Goal: Task Accomplishment & Management: Manage account settings

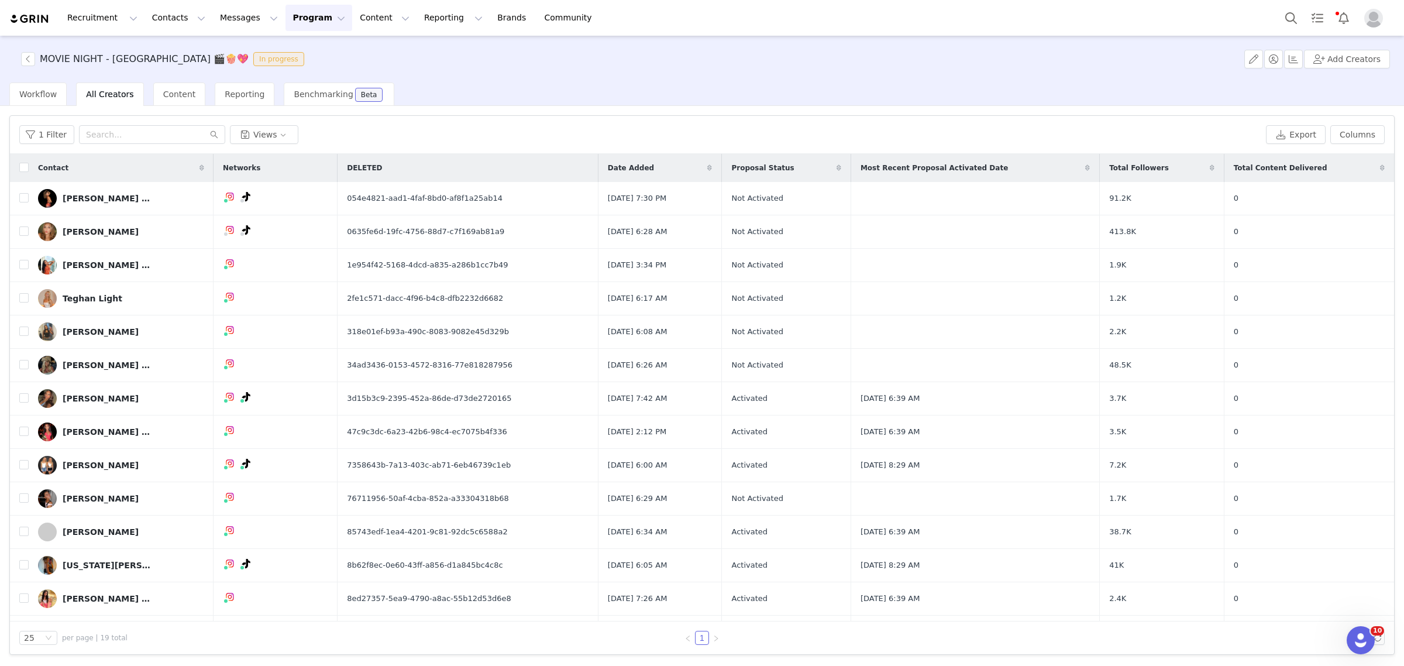
click at [285, 23] on button "Program Program" at bounding box center [318, 18] width 67 height 26
click at [288, 58] on link "Activations" at bounding box center [303, 52] width 92 height 22
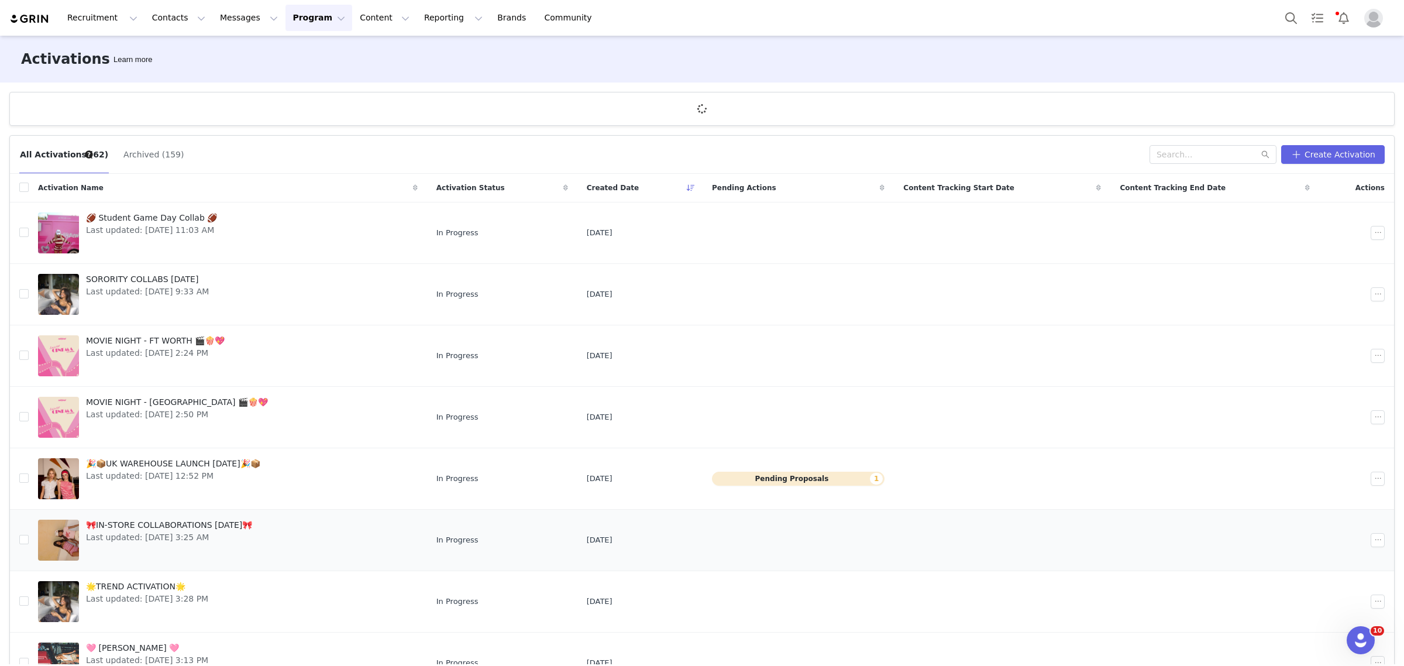
click at [259, 525] on div "🎀IN-STORE COLLABORATIONS [DATE]🎀 Last updated: [DATE] 3:25 AM" at bounding box center [169, 540] width 180 height 47
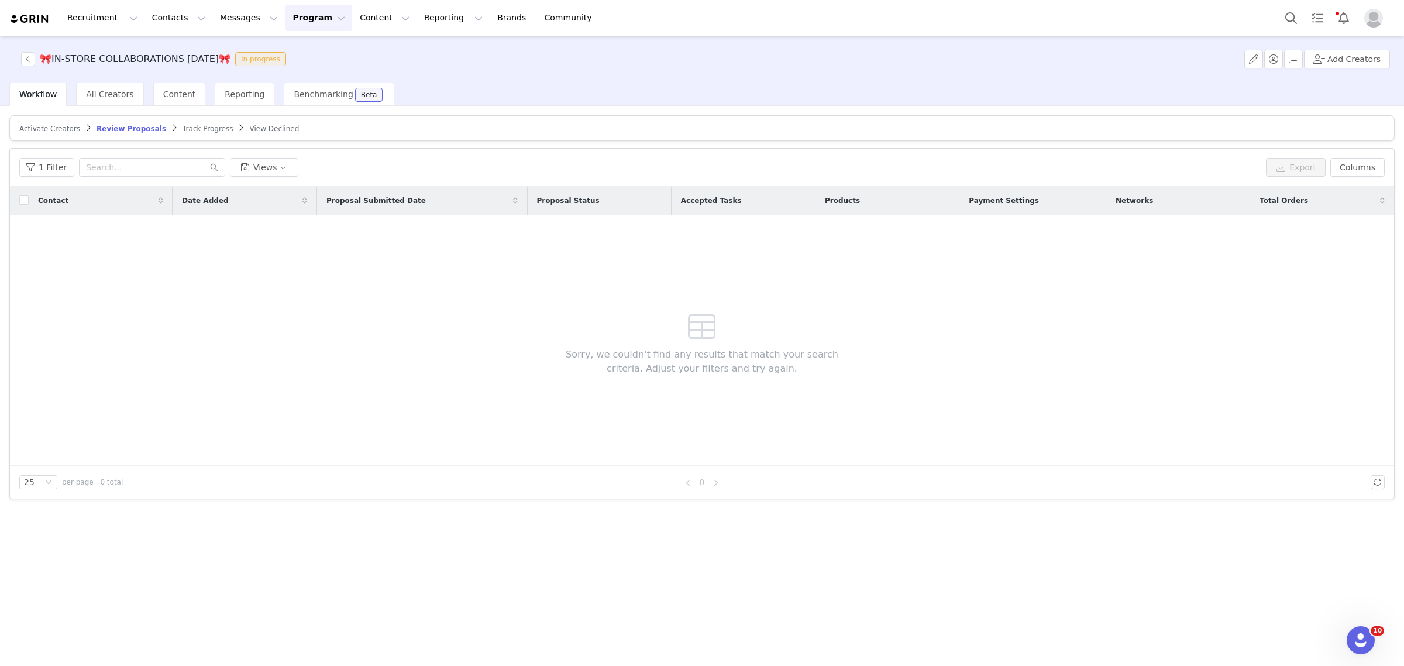
click at [50, 125] on span "Activate Creators" at bounding box center [49, 129] width 61 height 8
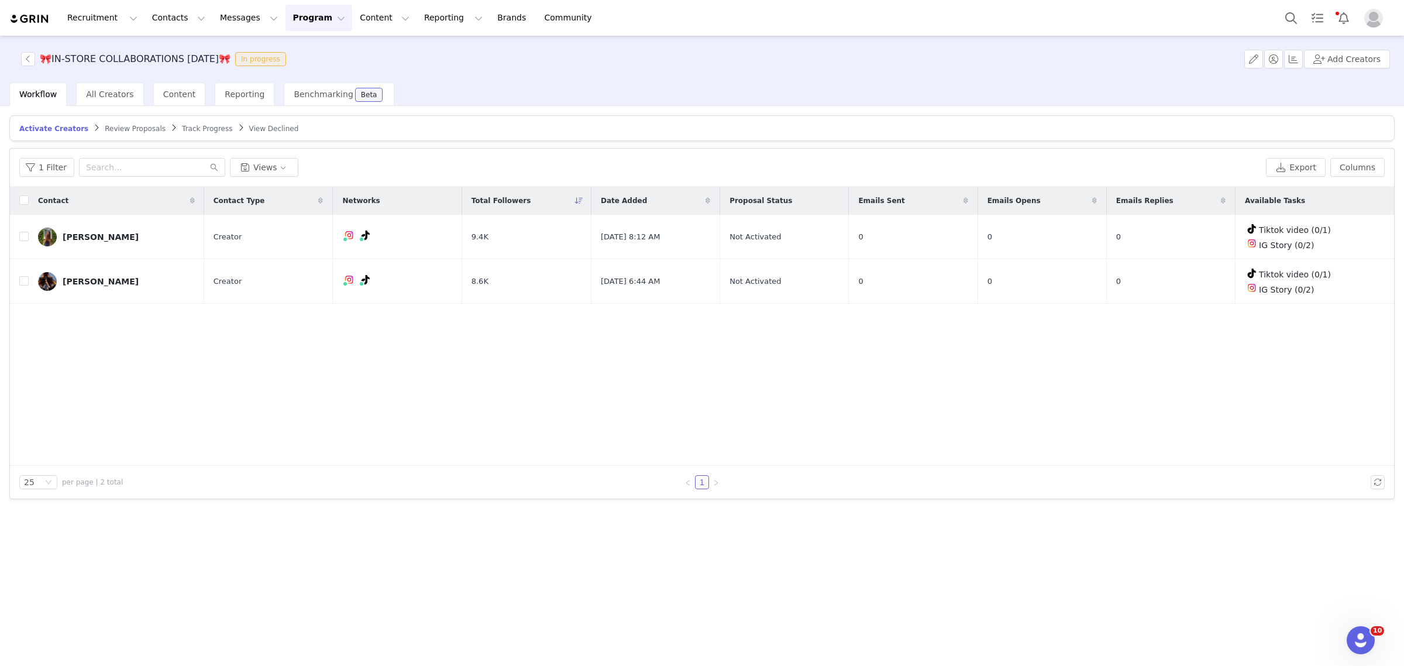
click at [285, 18] on button "Program Program" at bounding box center [318, 18] width 67 height 26
click at [285, 51] on p "Activations" at bounding box center [289, 52] width 45 height 12
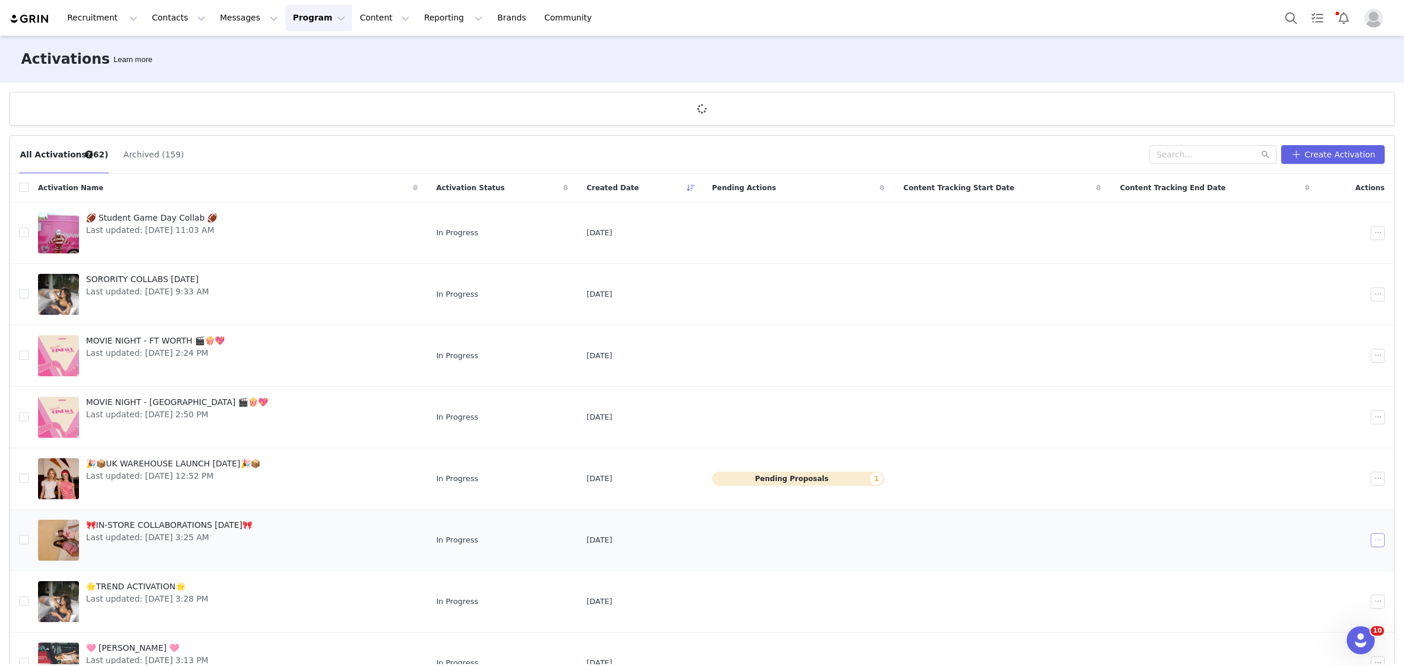
click at [1371, 546] on button "button" at bounding box center [1378, 540] width 14 height 14
click at [1302, 439] on span "Duplicate" at bounding box center [1298, 445] width 39 height 13
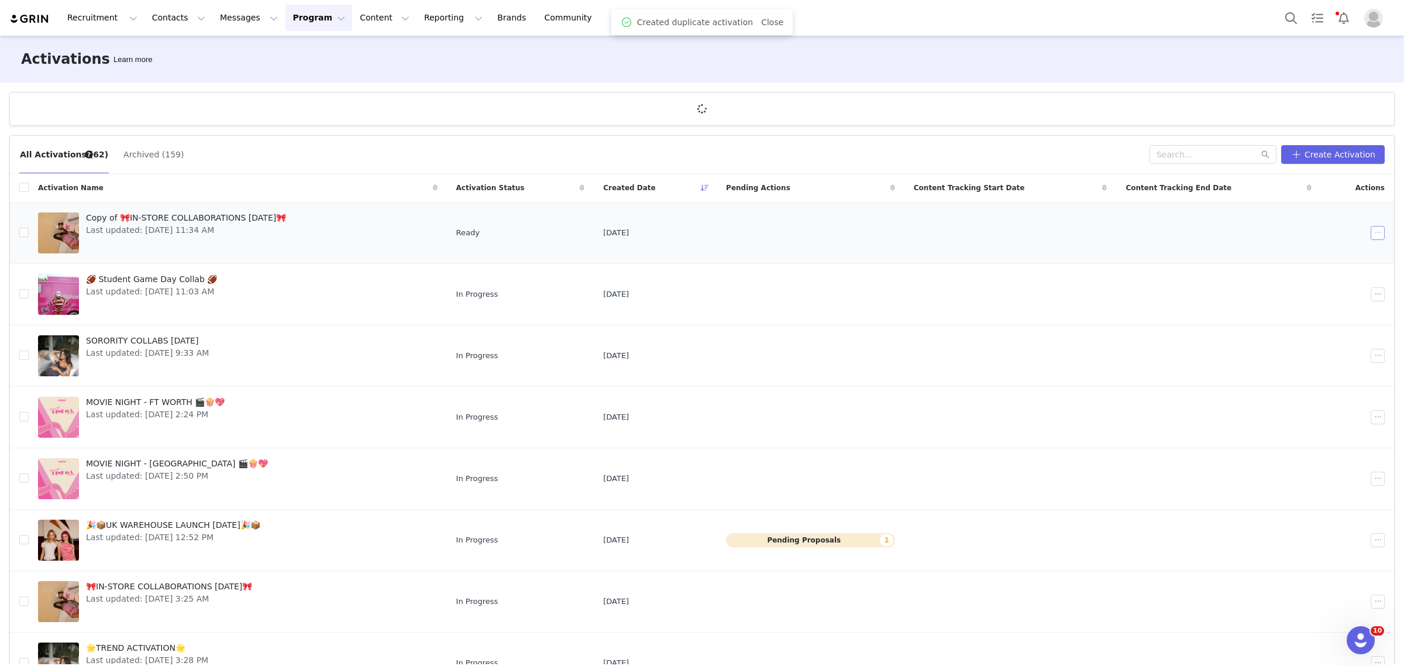
click at [1371, 227] on button "button" at bounding box center [1378, 233] width 14 height 14
click at [1285, 252] on span "Edit" at bounding box center [1287, 254] width 16 height 13
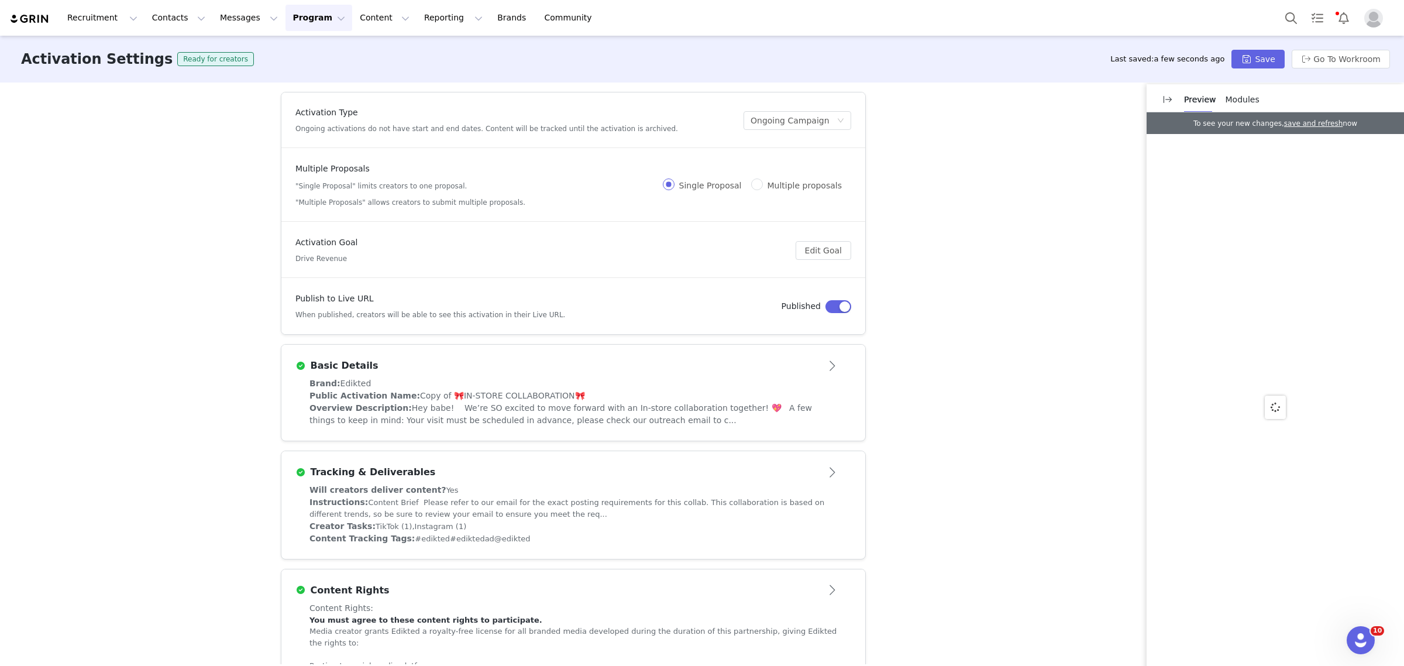
click at [645, 403] on span "Hey babe! We’re SO excited to move forward with an In-store collaboration toget…" at bounding box center [560, 414] width 502 height 22
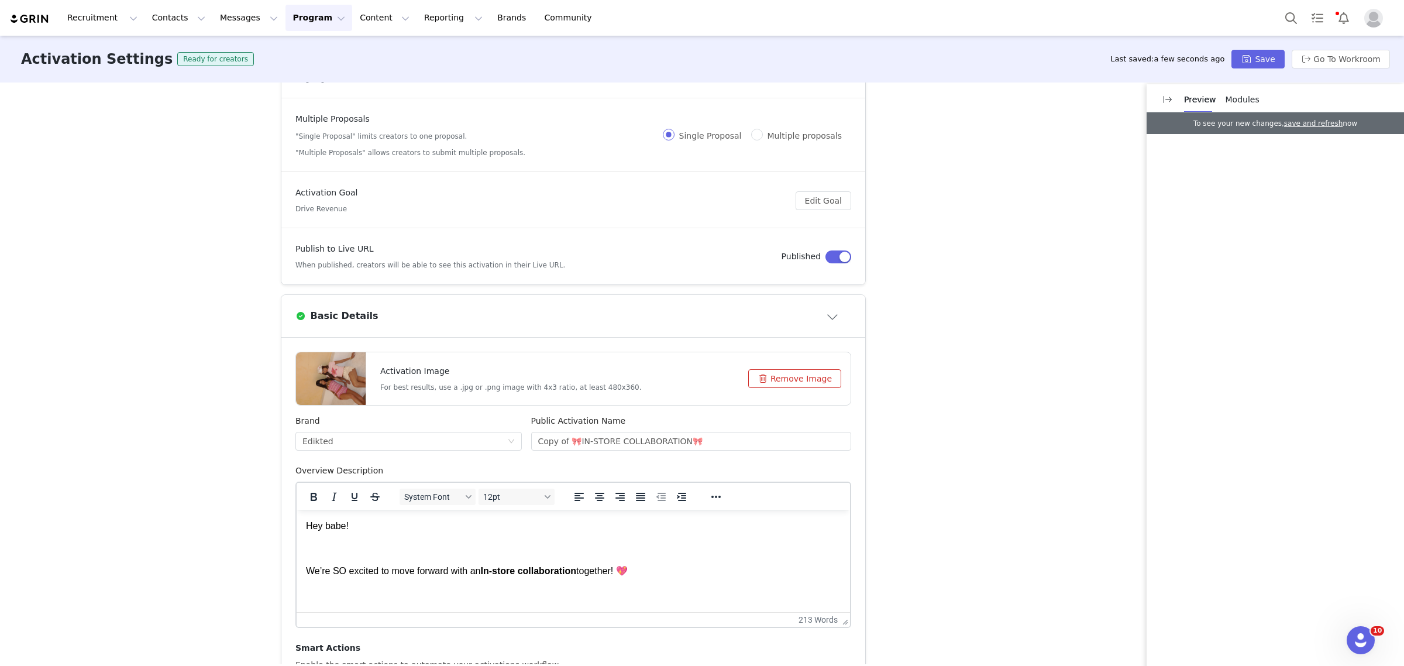
scroll to position [73, 0]
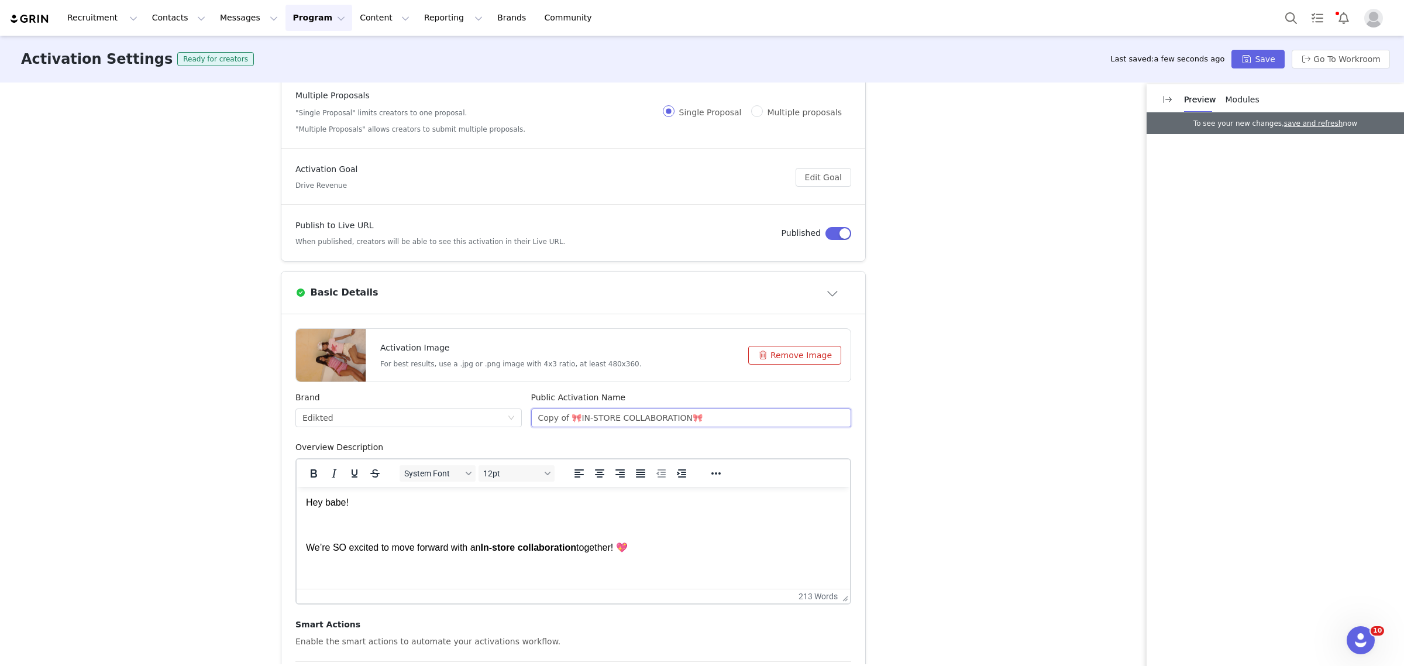
drag, startPoint x: 562, startPoint y: 419, endPoint x: 519, endPoint y: 416, distance: 42.3
click at [519, 416] on div "Brand Edikted Public Activation Name Copy of 🎀IN-STORE COLLABORATION🎀" at bounding box center [573, 416] width 565 height 50
drag, startPoint x: 535, startPoint y: 419, endPoint x: 528, endPoint y: 419, distance: 7.6
click at [531, 419] on input "🎀IN-STORE COLLABORATION🎀" at bounding box center [691, 417] width 321 height 19
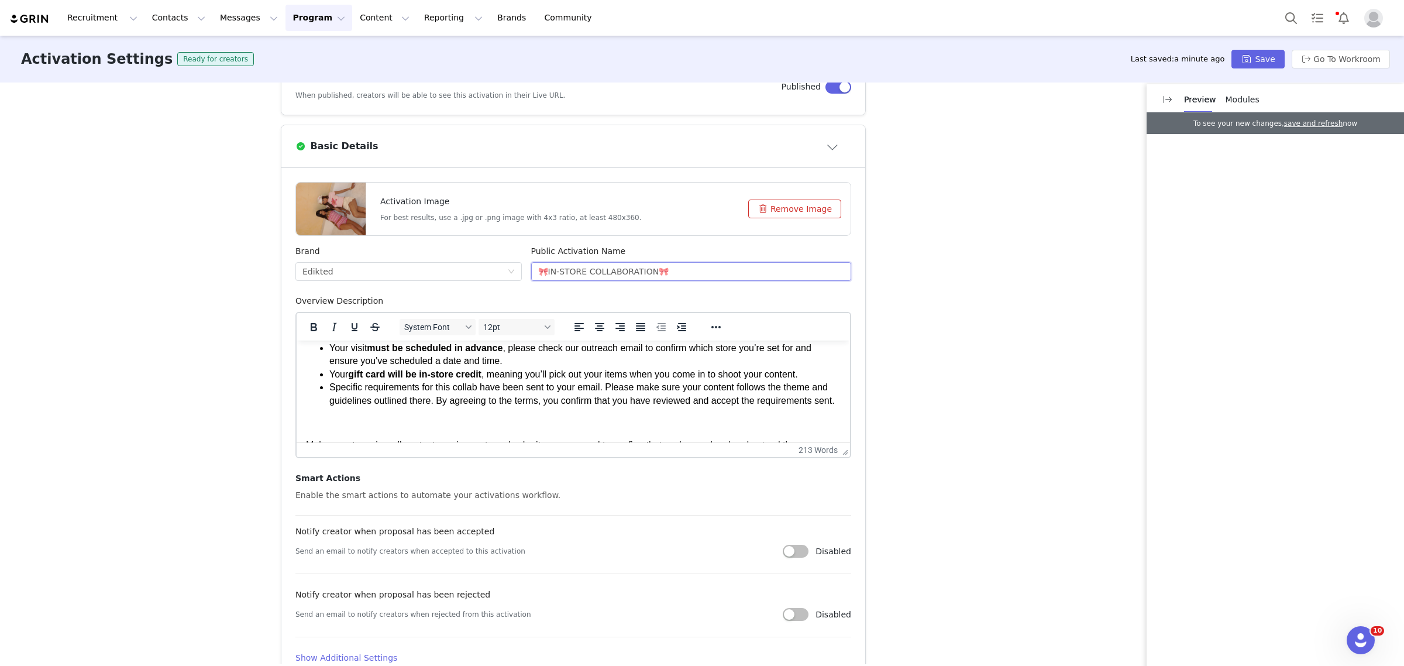
scroll to position [146, 0]
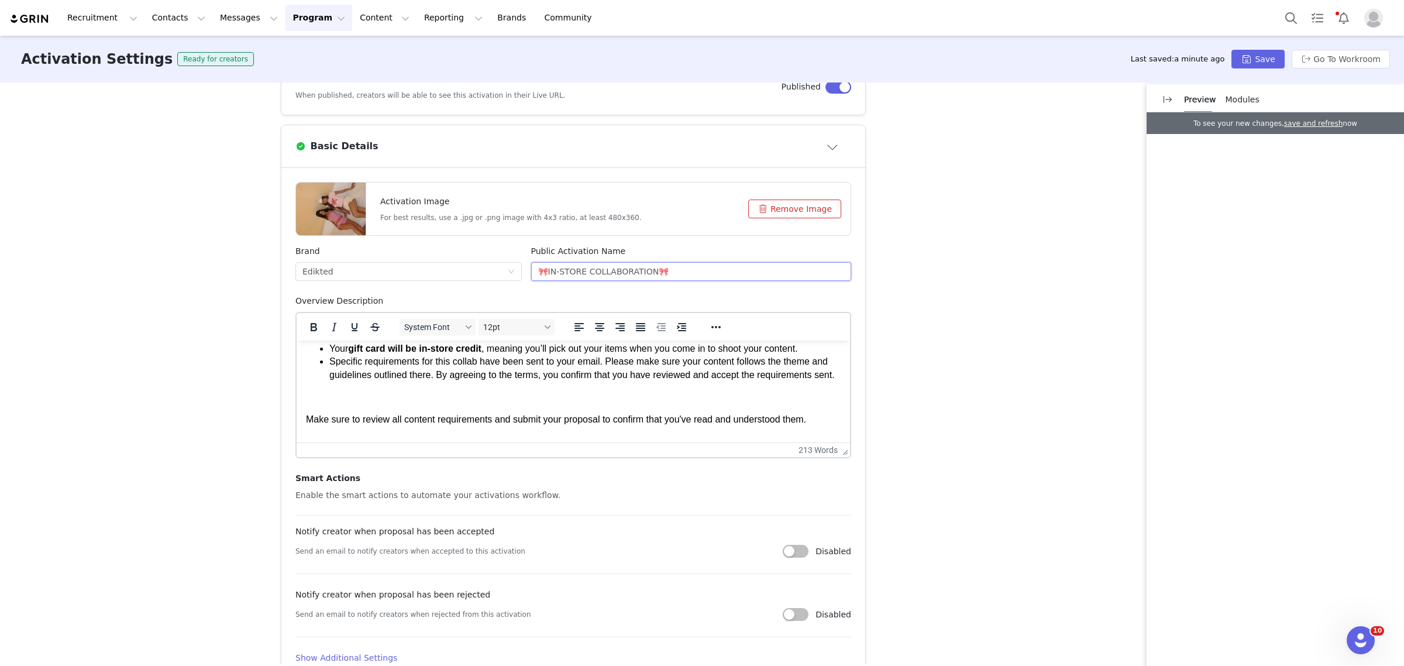
type input "🎀IN-STORE COLLABORATION🎀"
click at [367, 404] on p "Rich Text Area. Press ALT-0 for help." at bounding box center [573, 397] width 535 height 13
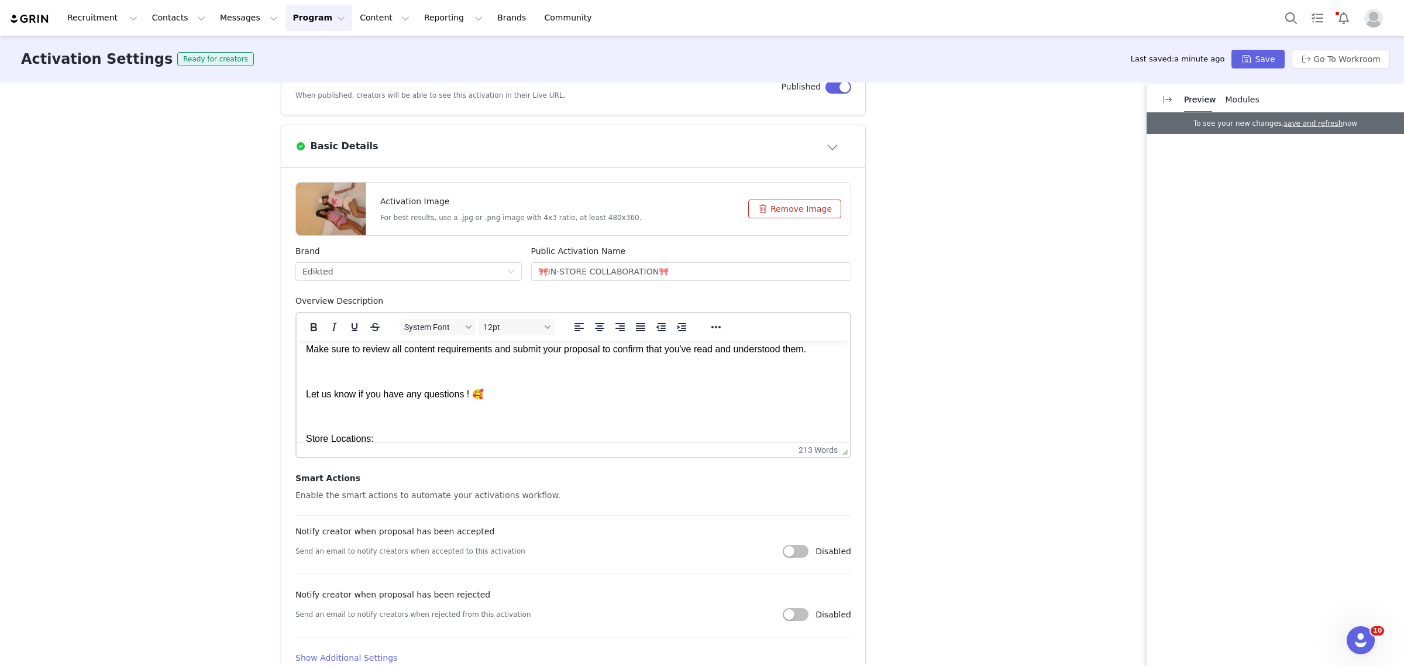
scroll to position [219, 0]
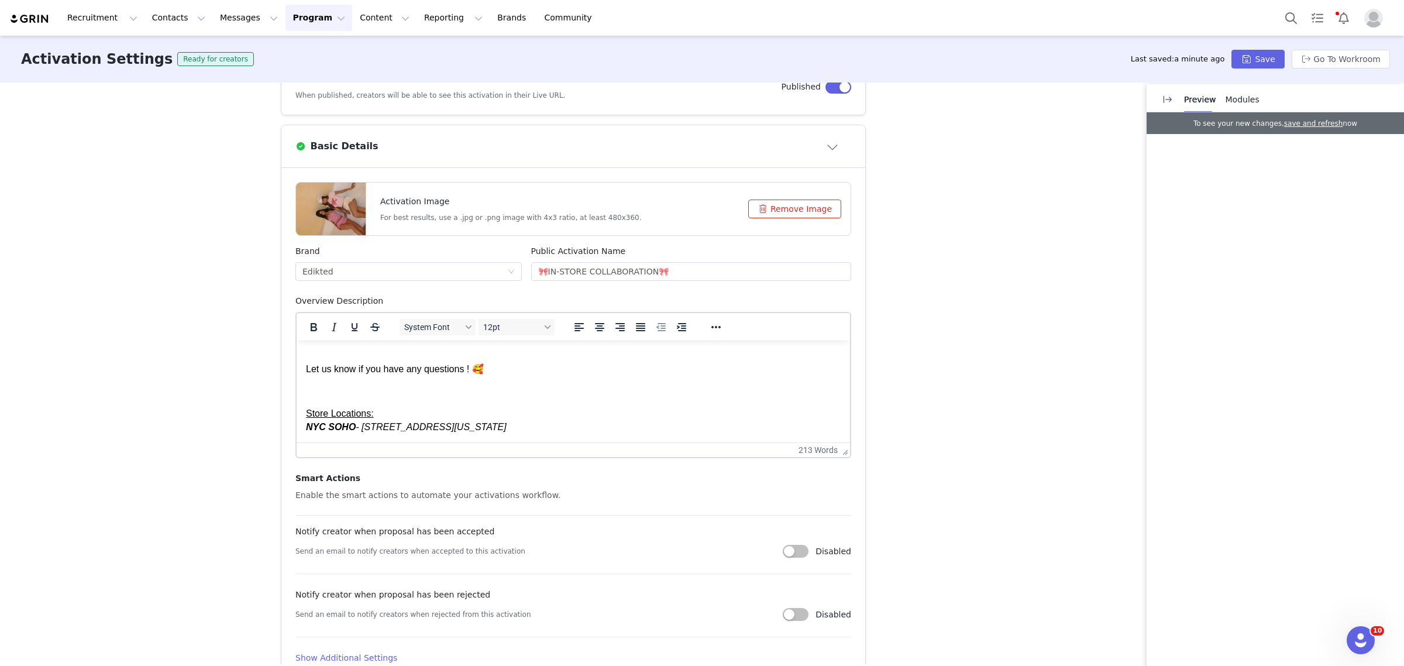
click at [330, 353] on p "Rich Text Area. Press ALT-0 for help." at bounding box center [573, 346] width 535 height 13
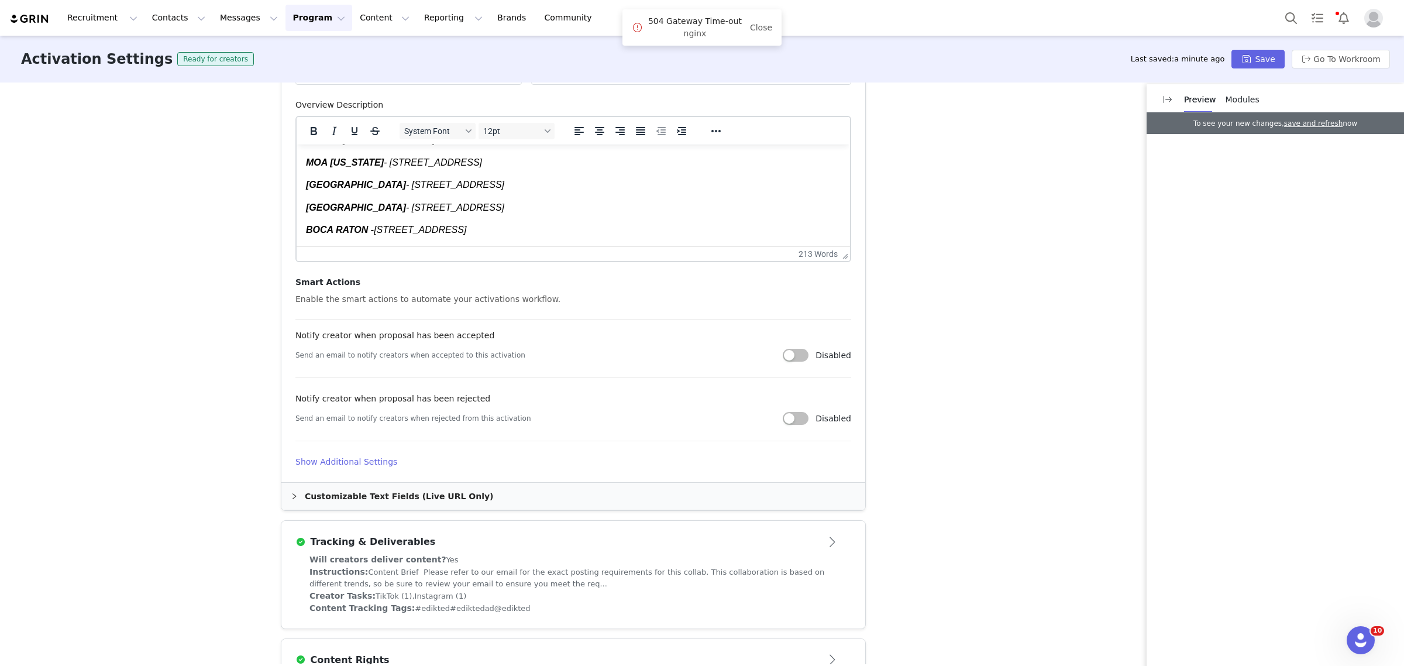
scroll to position [439, 0]
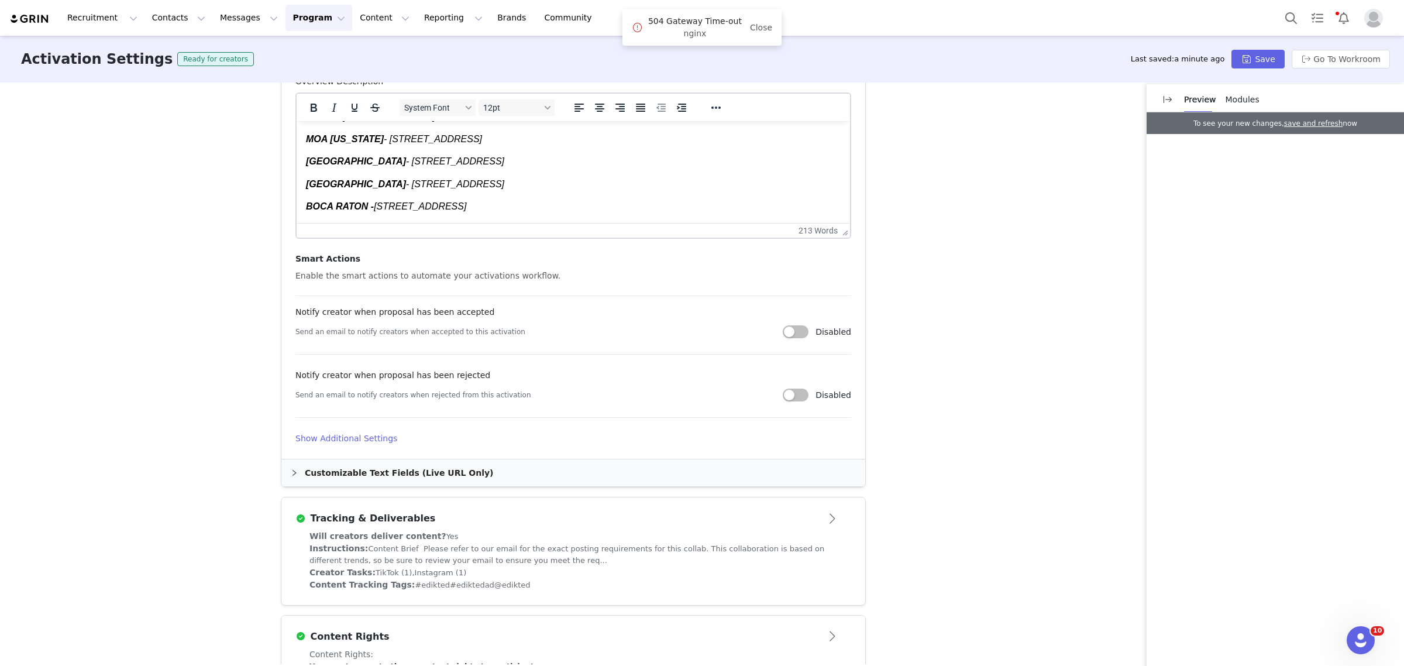
click at [322, 428] on article "Activation Image For best results, use a .jpg or .png image with 4x3 ratio, at …" at bounding box center [573, 204] width 584 height 510
click at [361, 465] on div "Customizable Text Fields (Live URL Only)" at bounding box center [573, 472] width 584 height 27
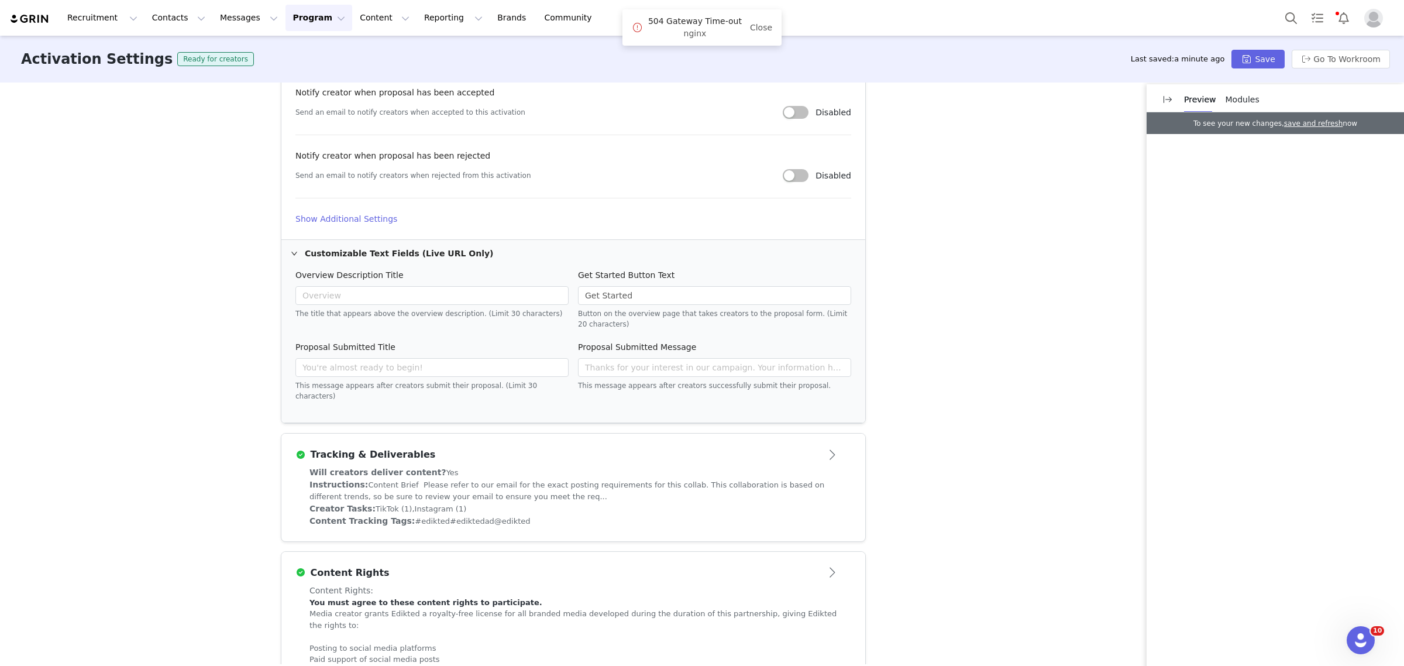
click at [404, 451] on h3 "Tracking & Deliverables" at bounding box center [371, 455] width 130 height 14
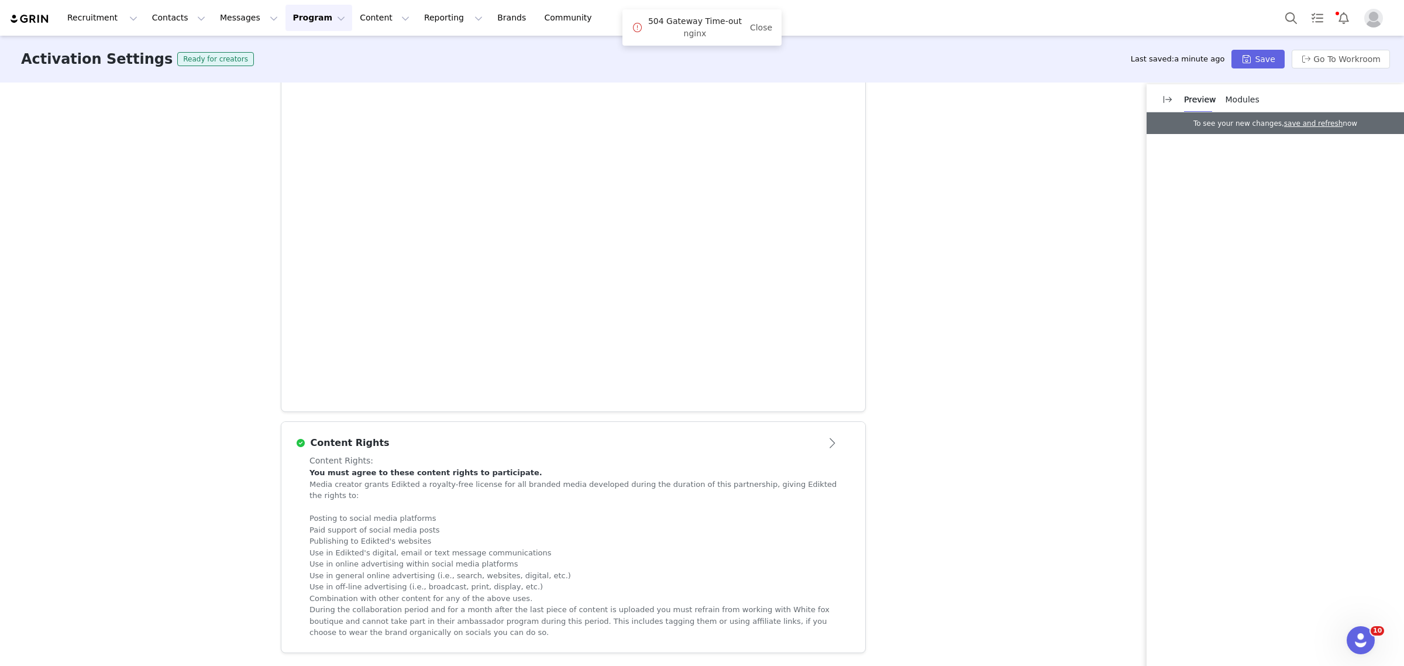
scroll to position [531, 0]
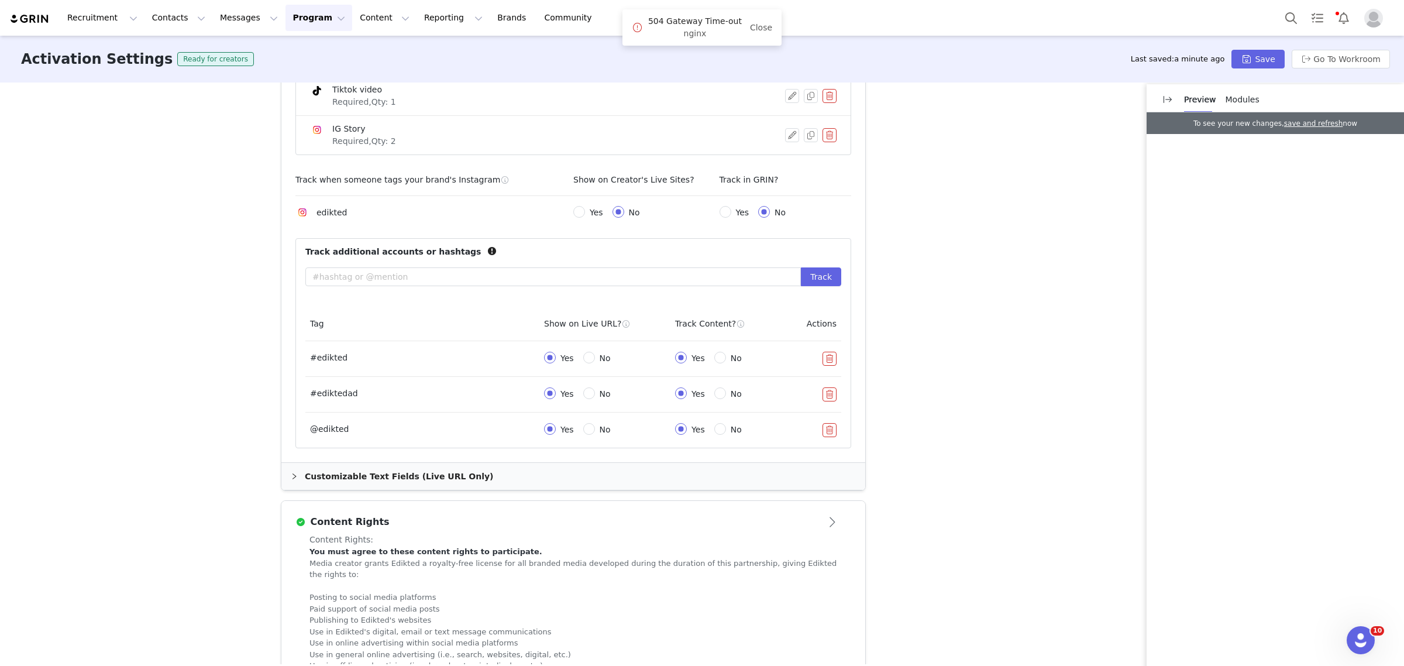
click at [375, 483] on div "Customizable Text Fields (Live URL Only)" at bounding box center [573, 476] width 584 height 27
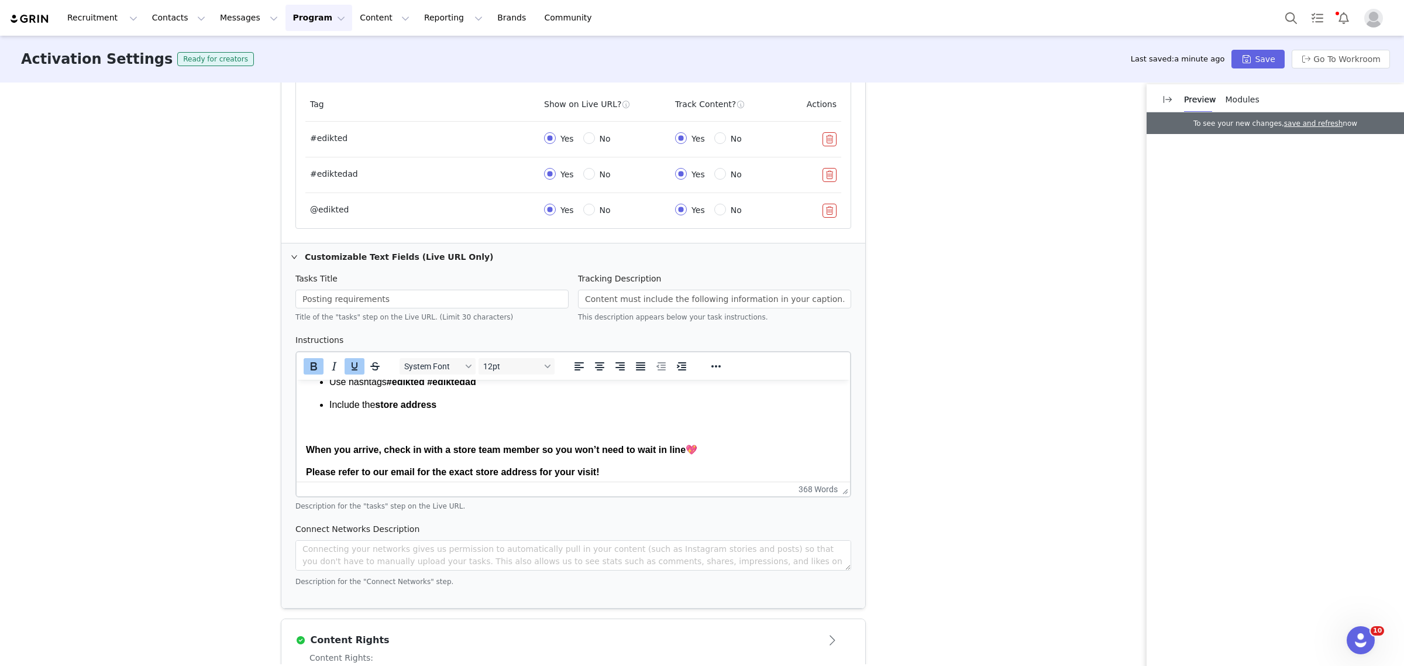
scroll to position [951, 0]
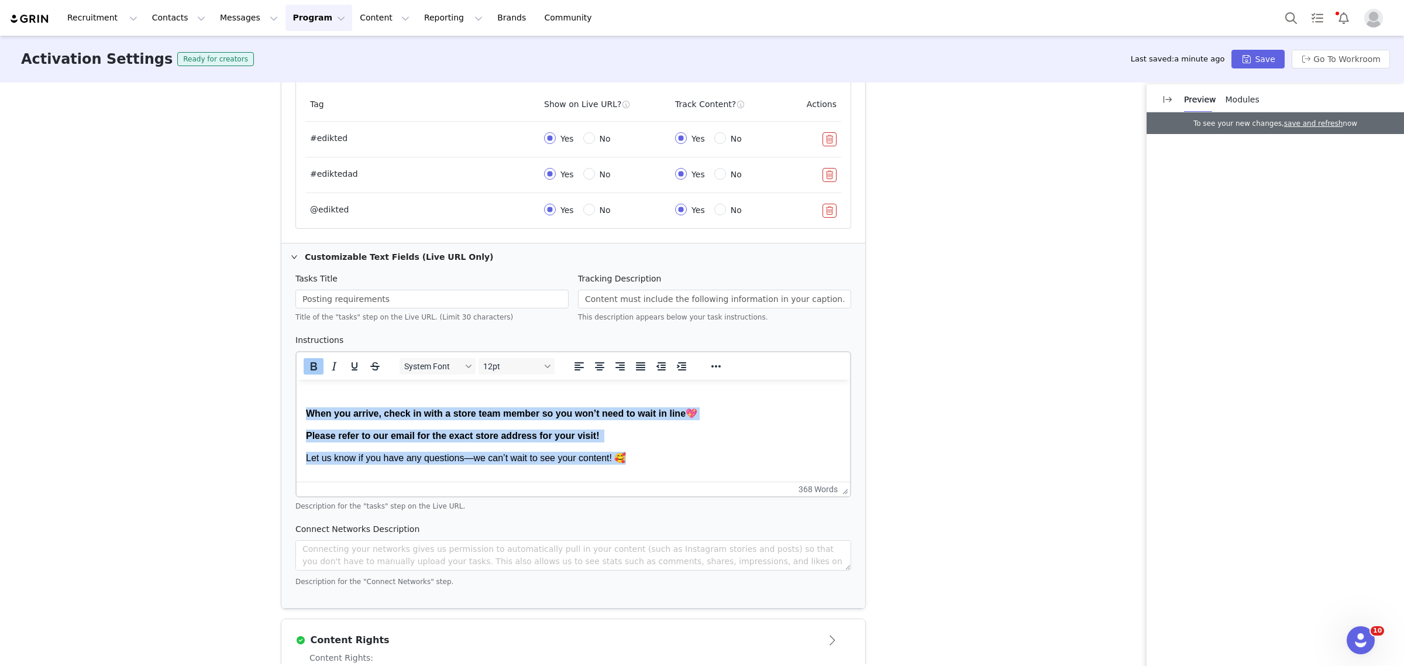
drag, startPoint x: 645, startPoint y: 457, endPoint x: 307, endPoint y: 415, distance: 340.7
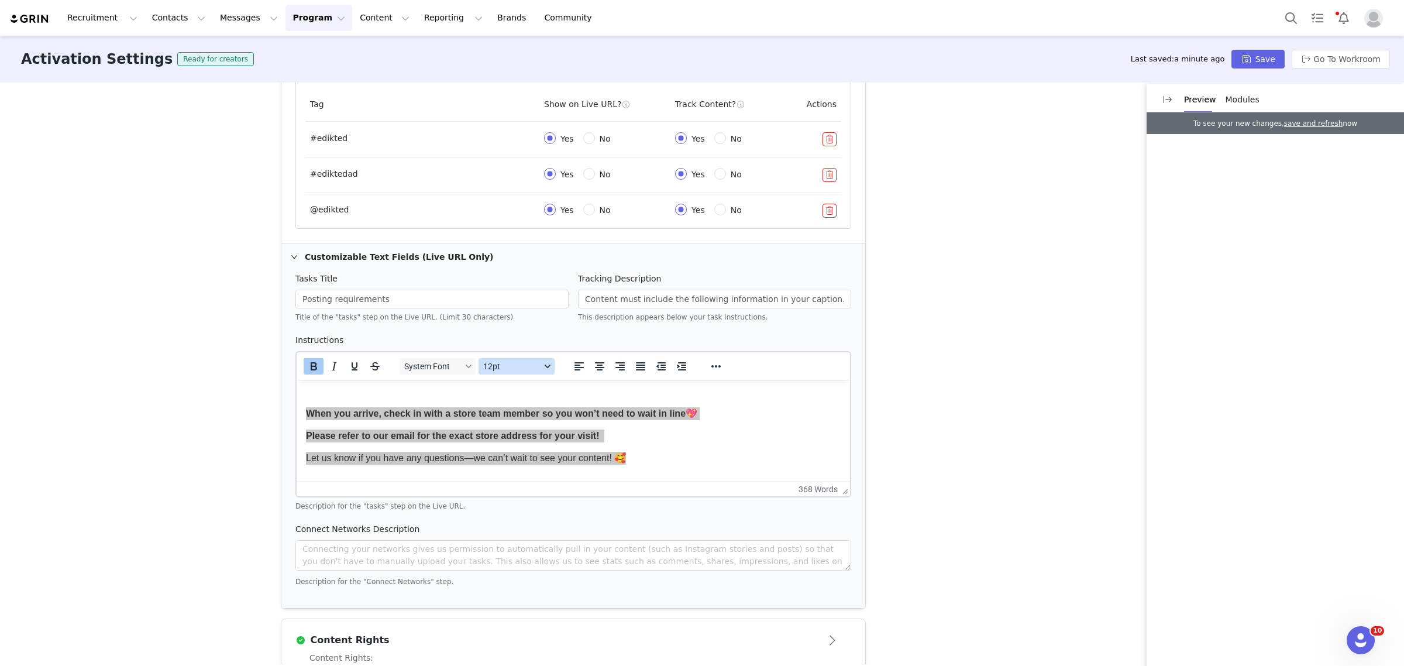
click at [510, 370] on span "12pt" at bounding box center [511, 366] width 57 height 9
click at [524, 427] on div "12pt" at bounding box center [526, 425] width 87 height 14
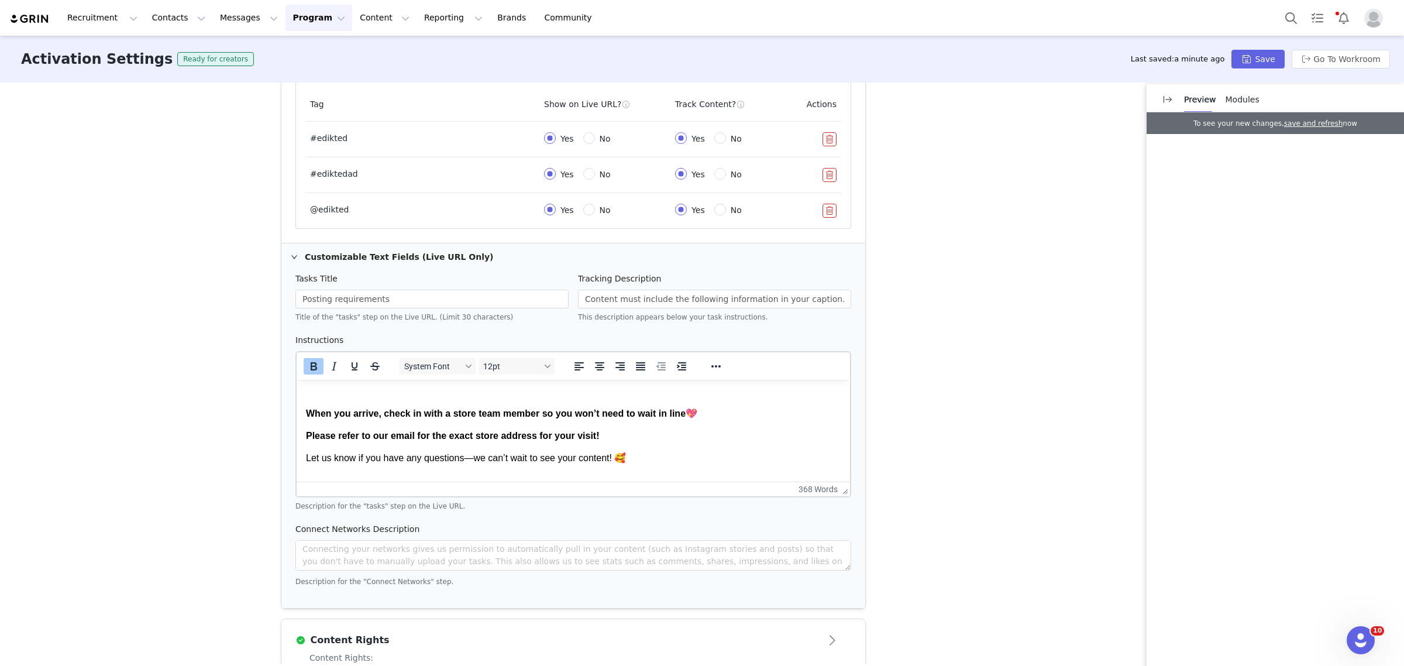
scroll to position [965, 0]
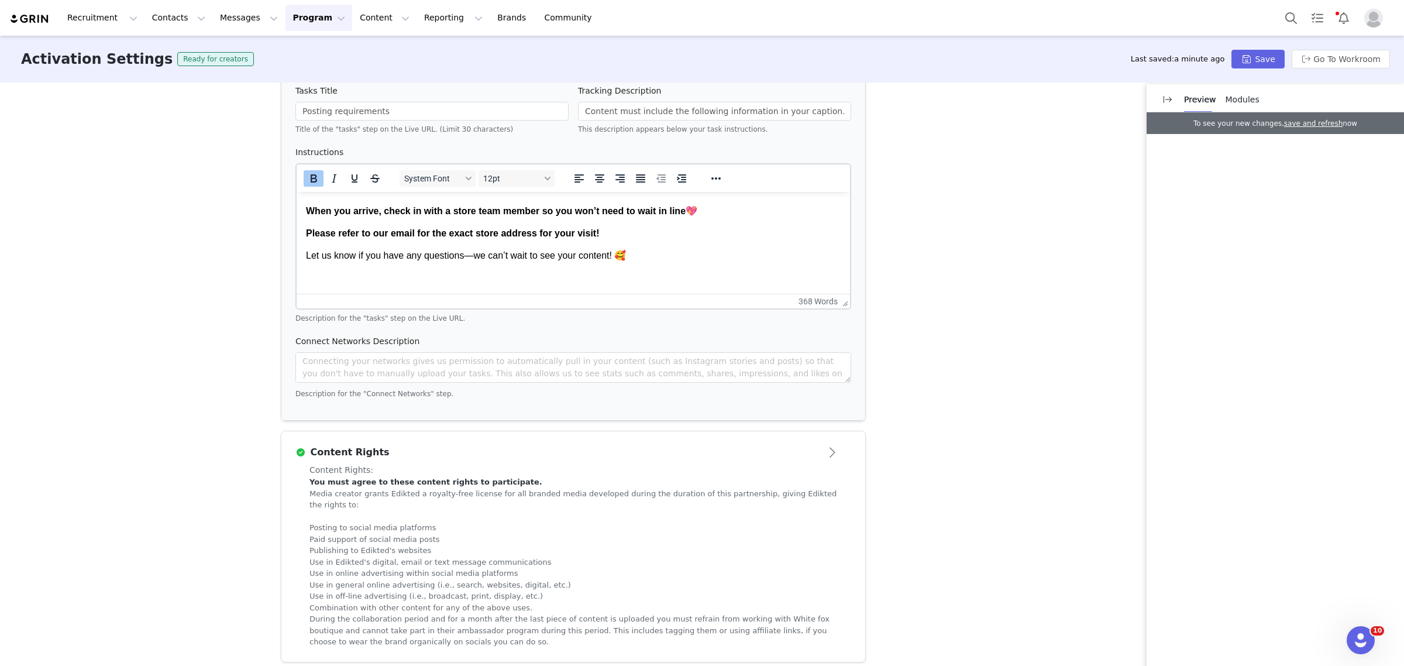
click at [526, 501] on p "Media creator grants Edikted a royalty-free license for all branded media devel…" at bounding box center [573, 499] width 528 height 23
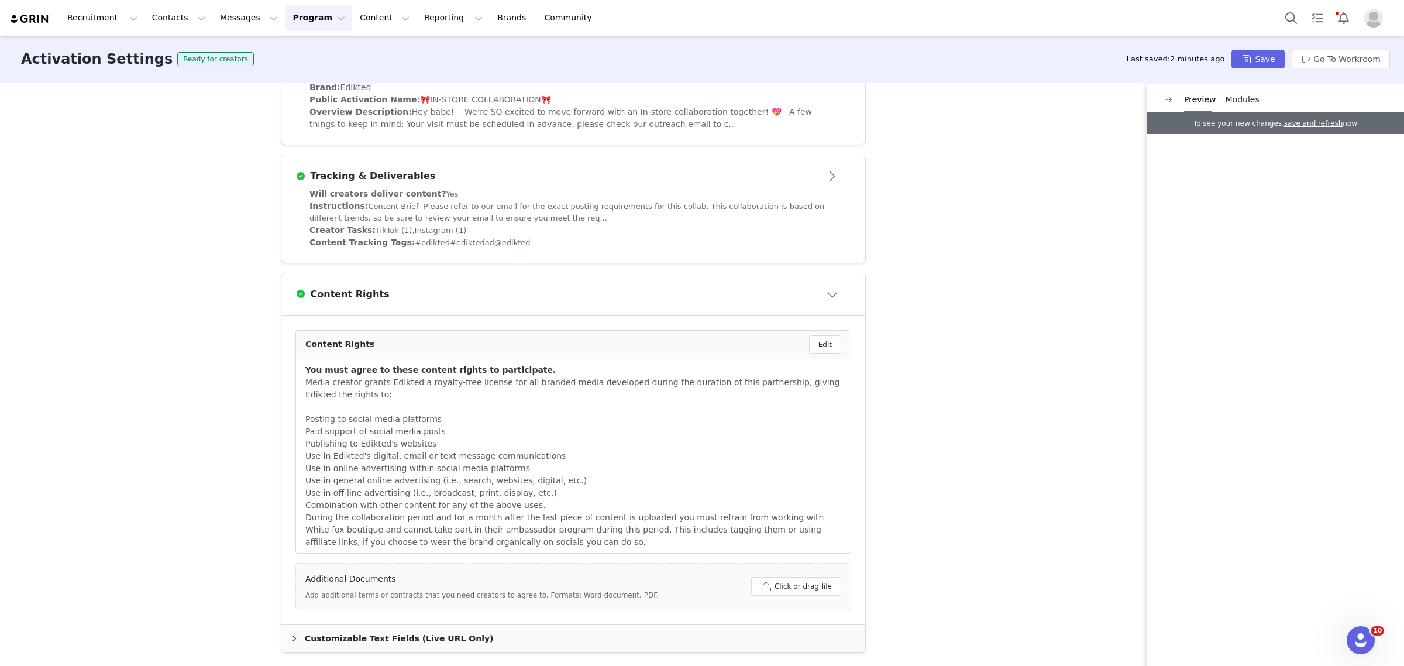
scroll to position [0, 0]
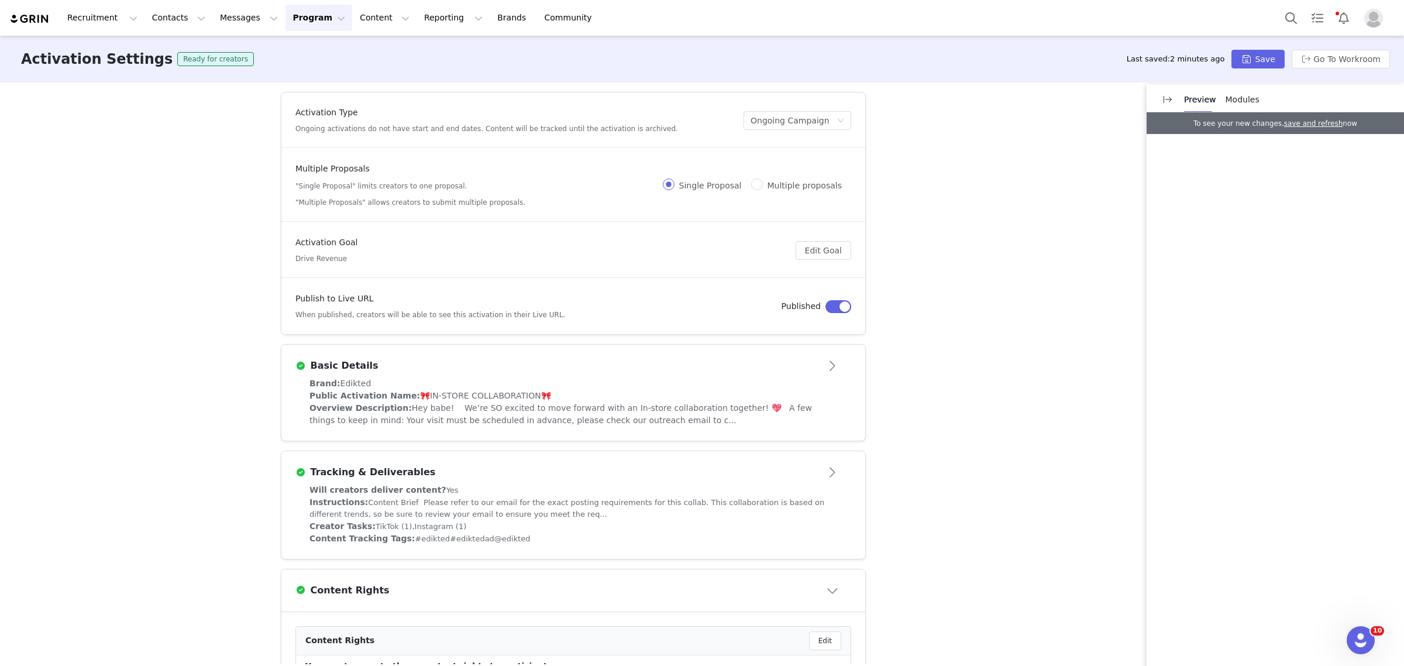
click at [484, 487] on div "Will creators deliver content? Yes" at bounding box center [573, 490] width 528 height 12
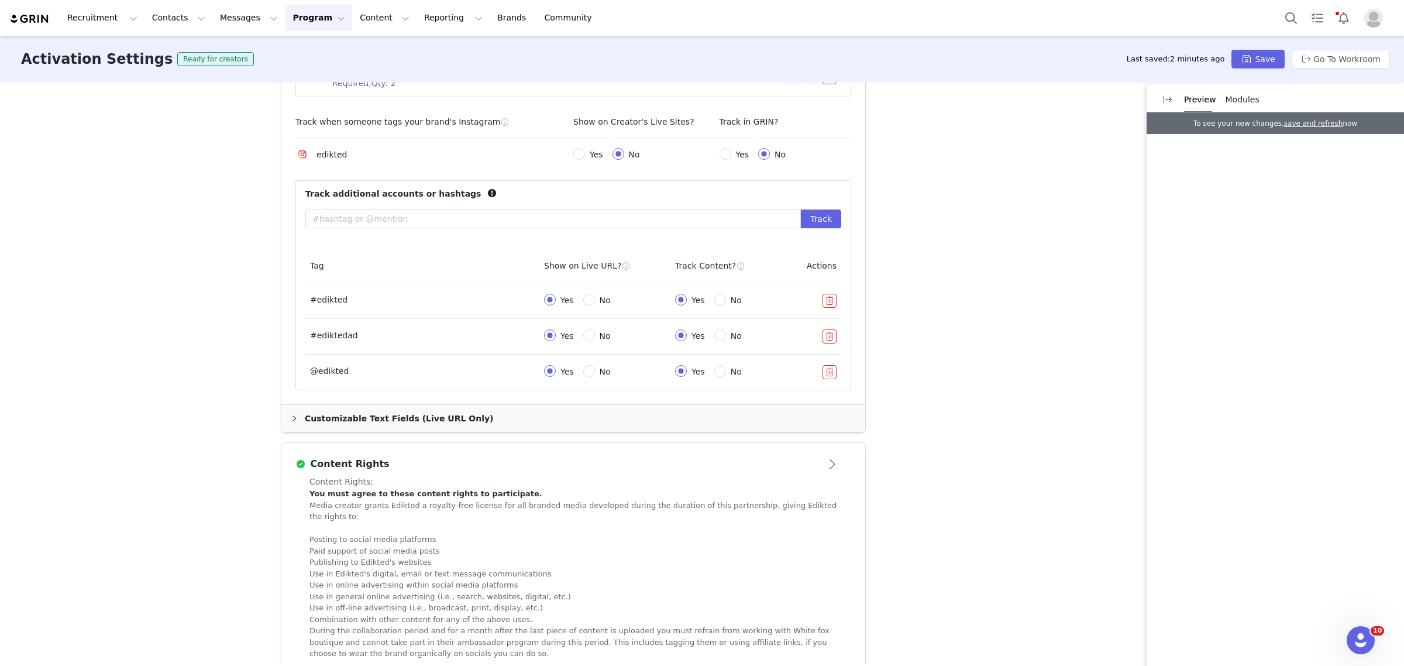
scroll to position [600, 0]
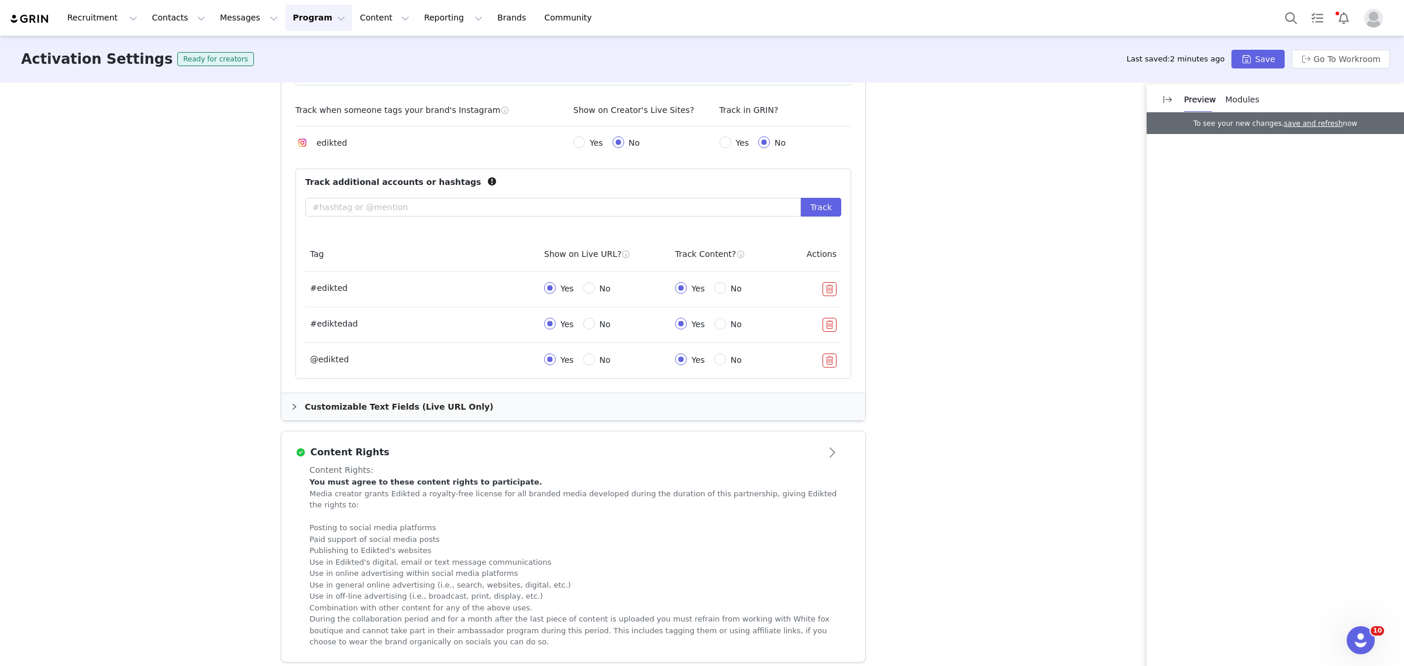
click at [408, 402] on div "Customizable Text Fields (Live URL Only)" at bounding box center [573, 406] width 584 height 27
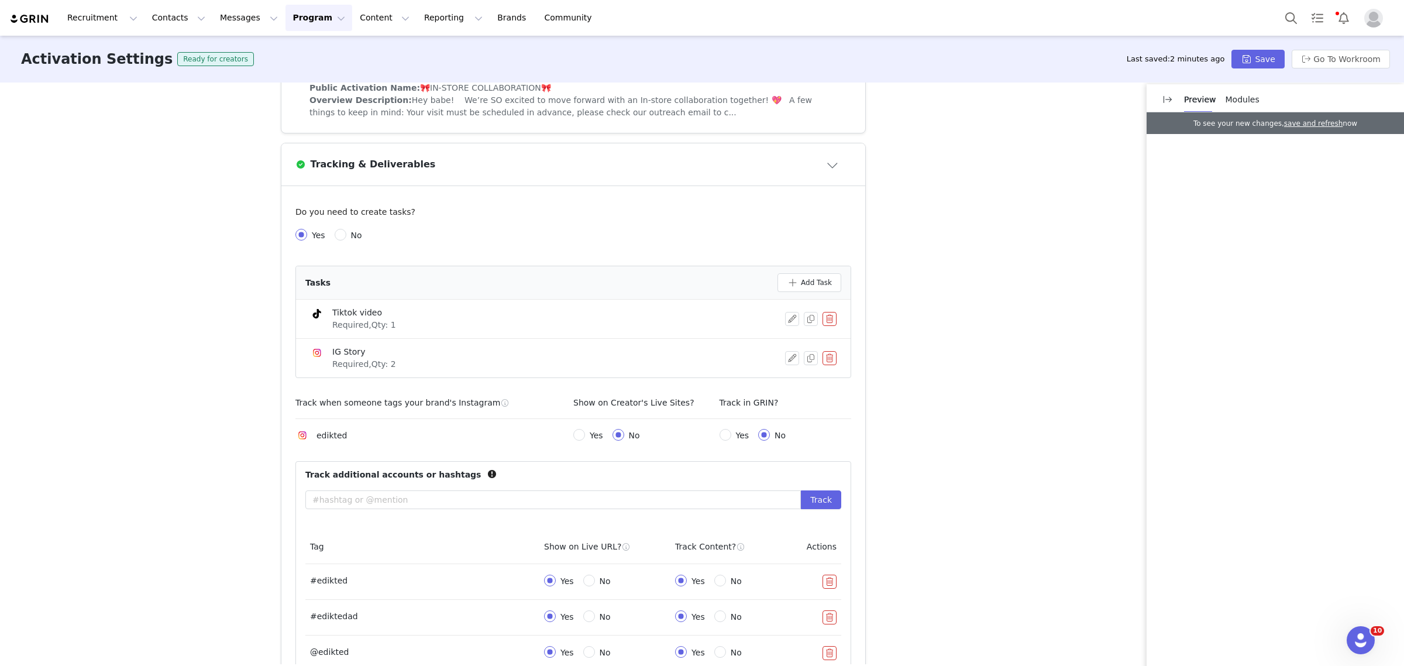
scroll to position [161, 0]
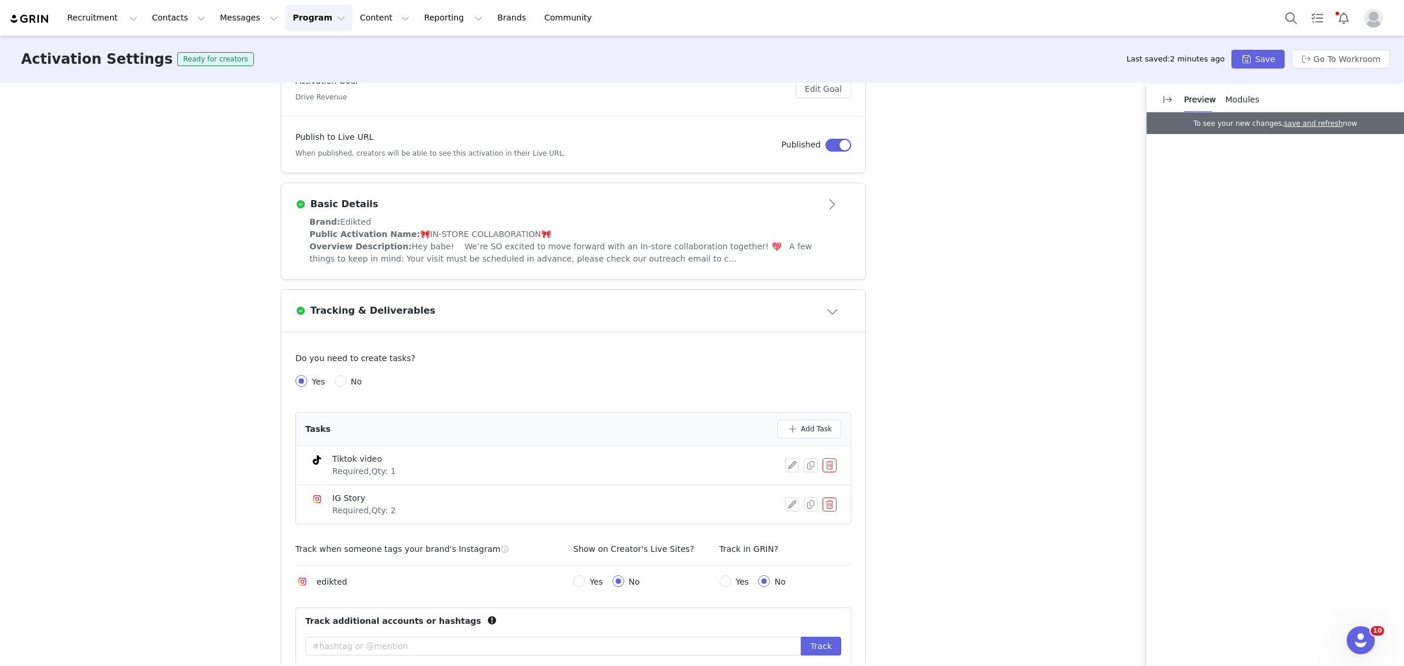
click at [497, 261] on span "Hey babe! We’re SO excited to move forward with an In-store collaboration toget…" at bounding box center [560, 253] width 502 height 22
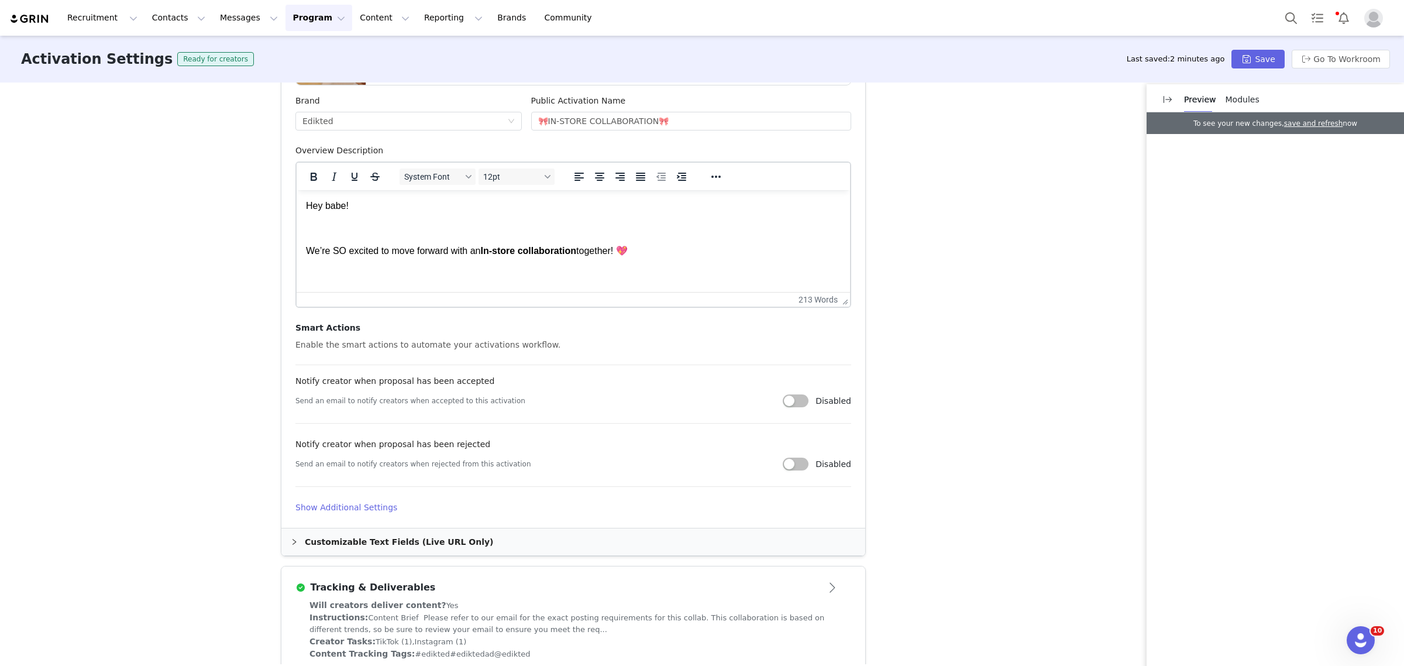
scroll to position [454, 0]
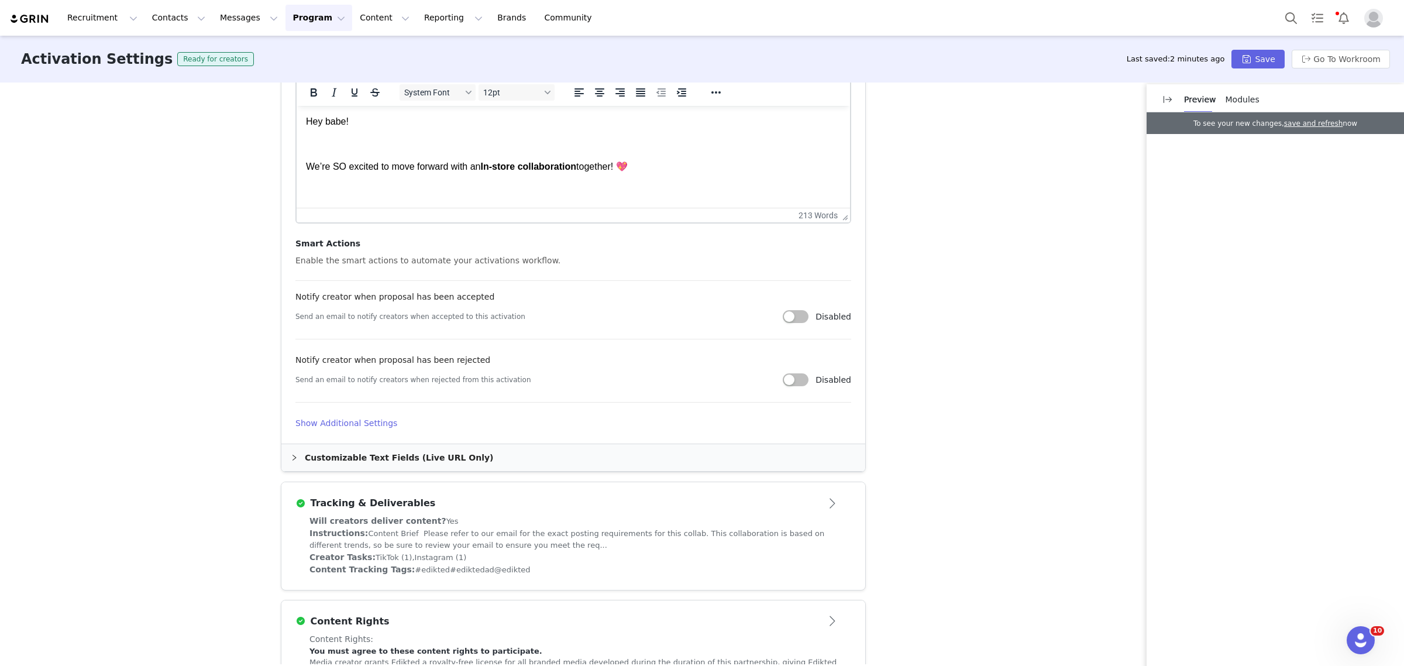
click at [353, 448] on div "Customizable Text Fields (Live URL Only)" at bounding box center [573, 457] width 584 height 27
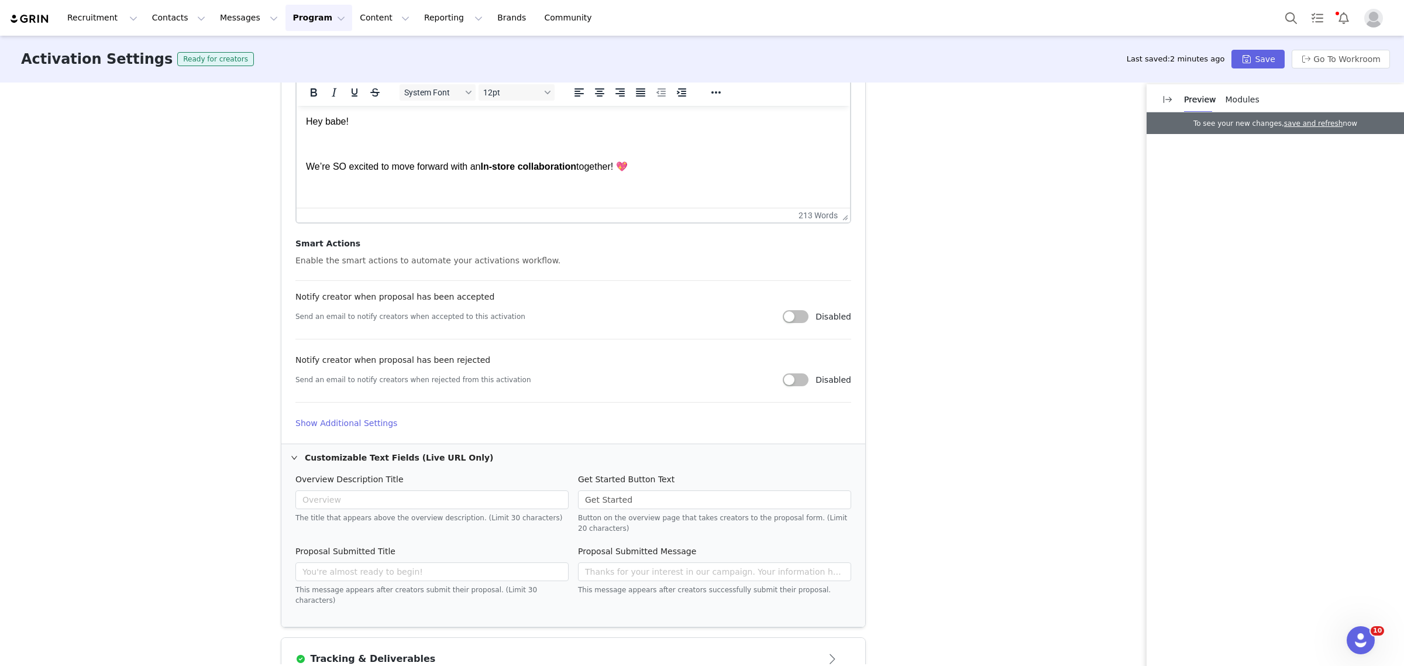
click at [350, 426] on h4 "Show Additional Settings" at bounding box center [573, 423] width 556 height 12
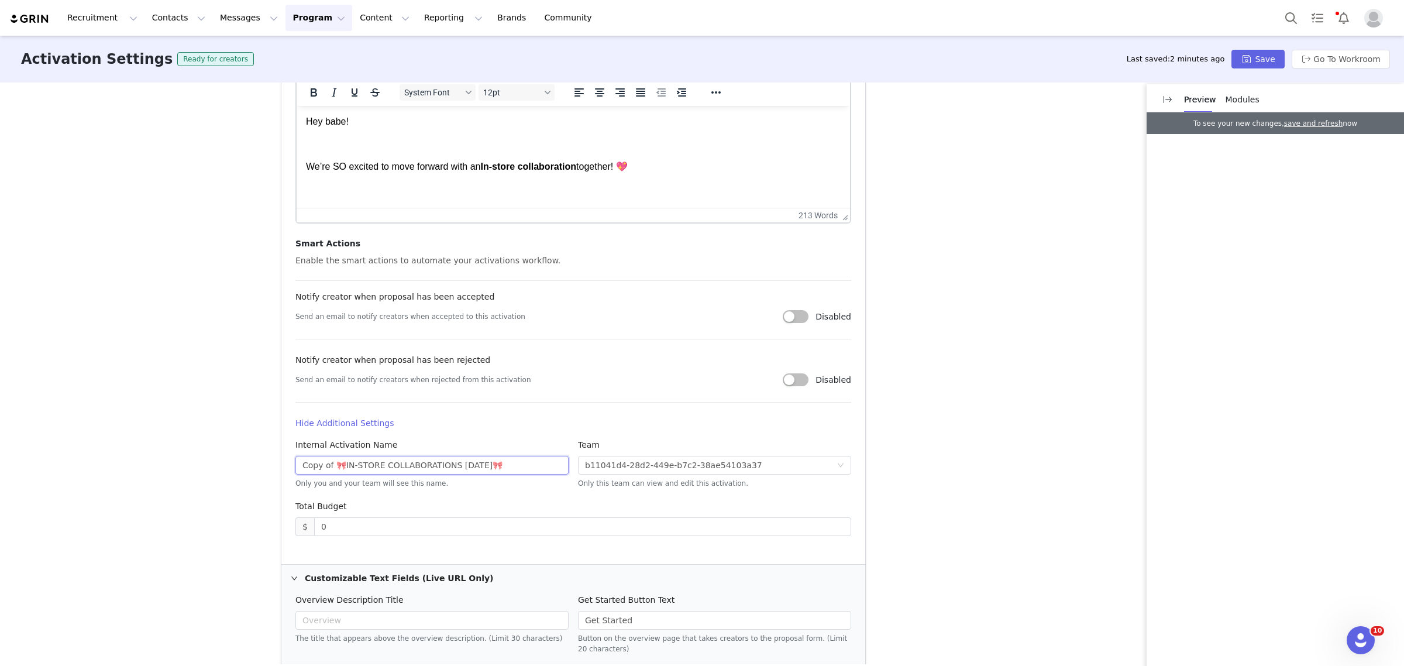
drag, startPoint x: 325, startPoint y: 461, endPoint x: 278, endPoint y: 461, distance: 46.8
click at [281, 461] on article "Activation Image For best results, use a .jpg or .png image with 4x3 ratio, at …" at bounding box center [573, 248] width 584 height 631
drag, startPoint x: 446, startPoint y: 464, endPoint x: 417, endPoint y: 460, distance: 29.5
click at [417, 460] on input "🎀IN-STORE COLLABORATIONS [DATE]🎀" at bounding box center [431, 465] width 273 height 19
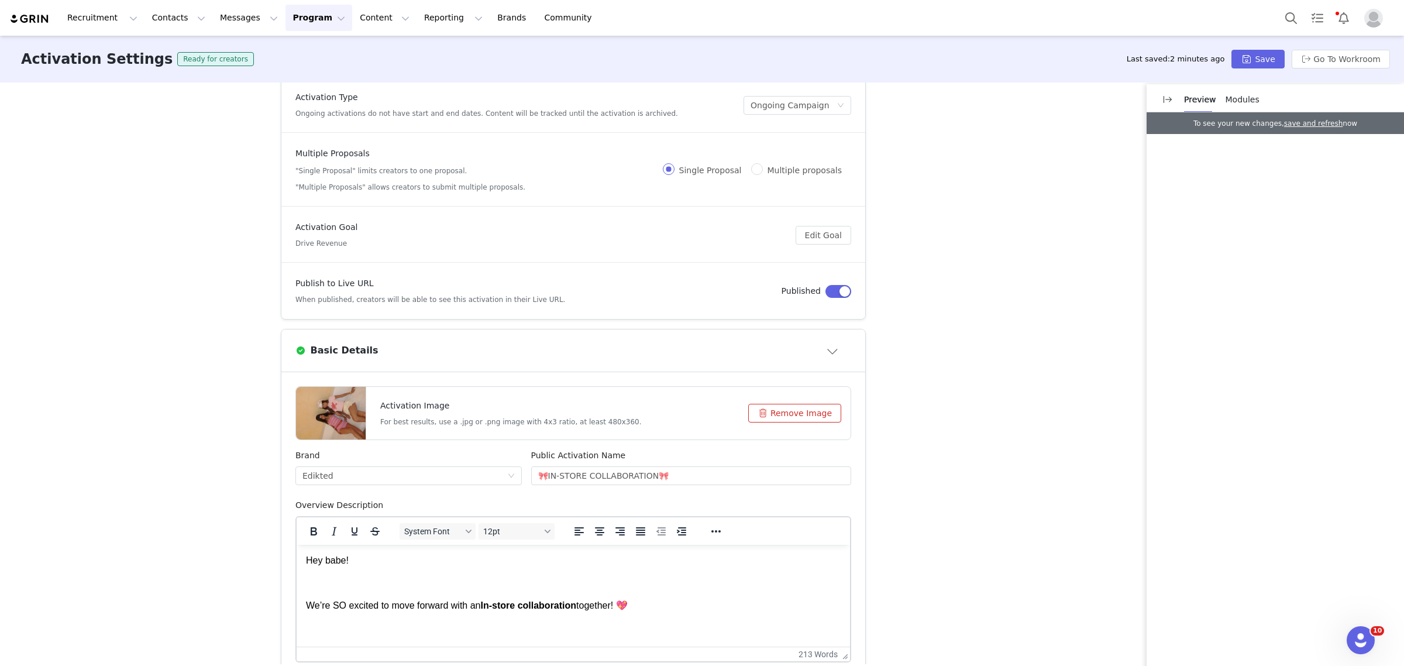
scroll to position [0, 0]
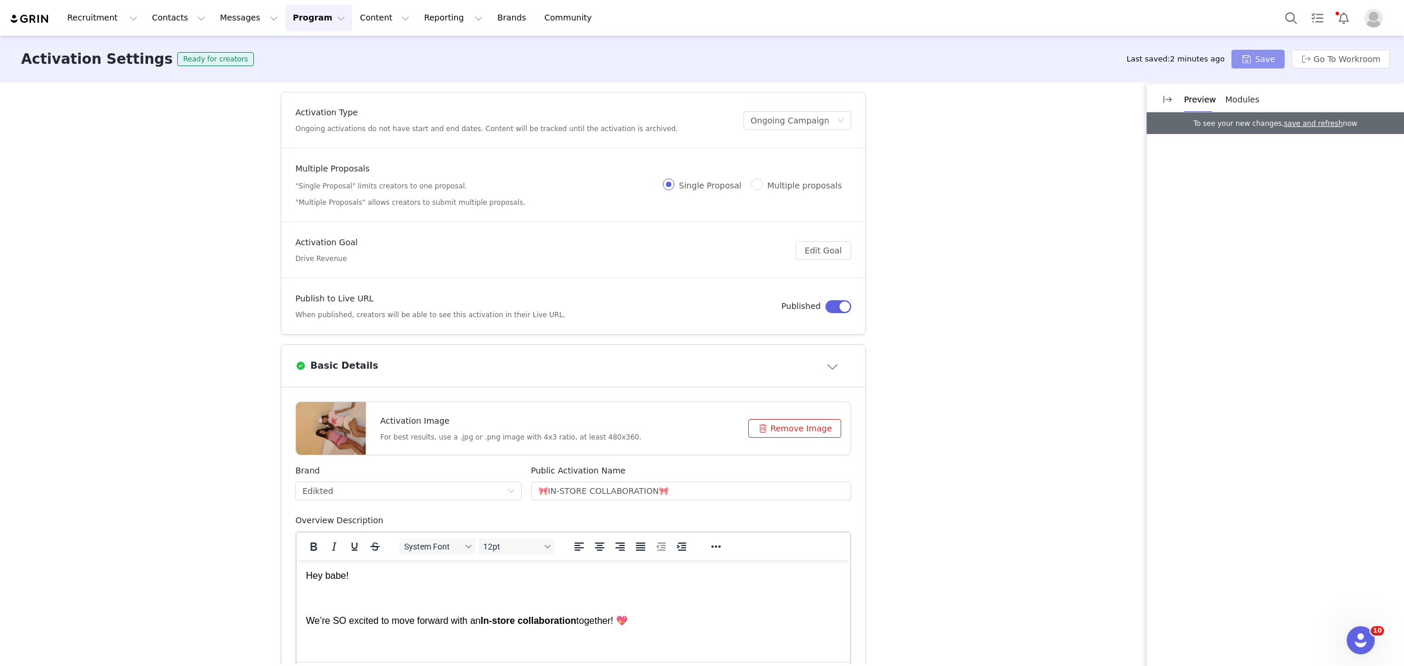
type input "🎀IN-STORE COLLABORATIONS [DATE]🎀"
click at [1259, 56] on button "Save" at bounding box center [1257, 59] width 53 height 19
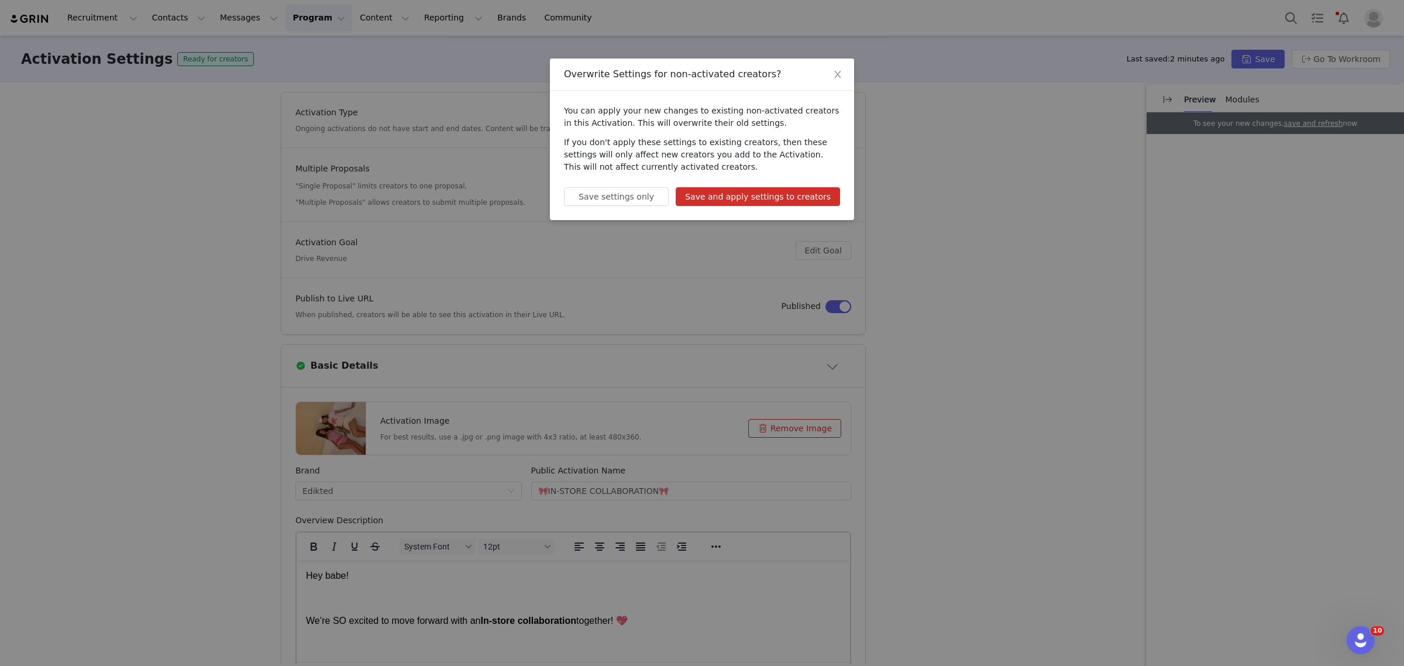
click at [815, 194] on button "Save and apply settings to creators" at bounding box center [758, 196] width 164 height 19
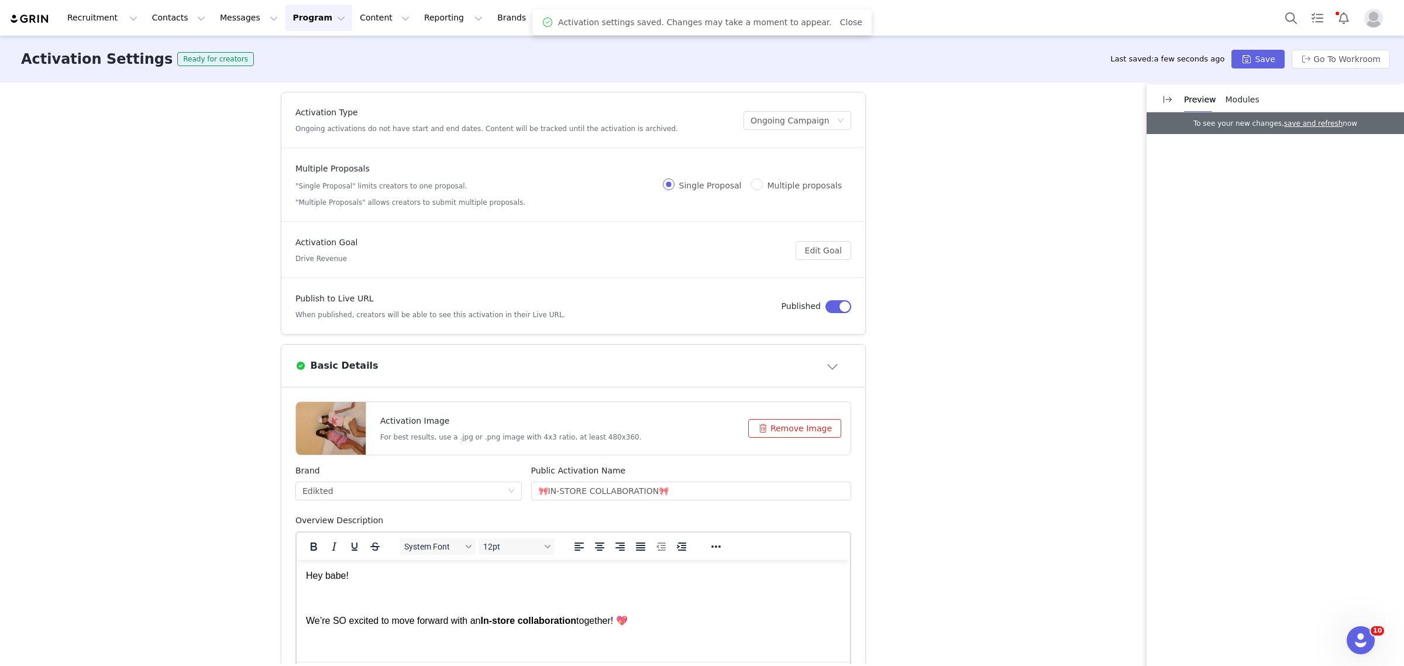
click at [285, 16] on button "Program Program" at bounding box center [318, 18] width 67 height 26
click at [285, 34] on div "Recruitment Recruitment Creator Search Curated Lists Landing Pages Web Extensio…" at bounding box center [702, 18] width 1404 height 36
click at [285, 9] on button "Program Program" at bounding box center [318, 18] width 67 height 26
click at [296, 54] on p "Activations" at bounding box center [289, 52] width 45 height 12
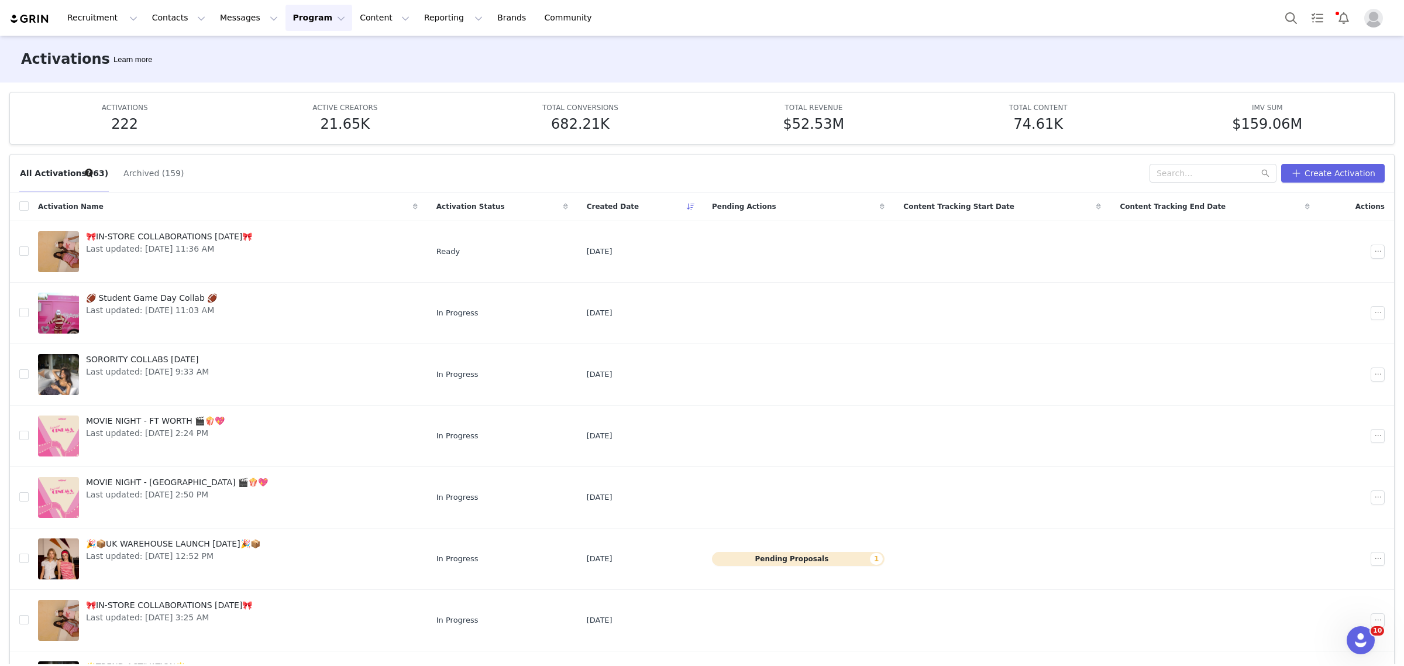
click at [285, 18] on button "Program Program" at bounding box center [318, 18] width 67 height 26
click at [145, 9] on button "Contacts Contacts" at bounding box center [178, 18] width 67 height 26
click at [227, 16] on button "Messages Messages" at bounding box center [249, 18] width 72 height 26
click at [221, 92] on p "Templates" at bounding box center [224, 95] width 42 height 12
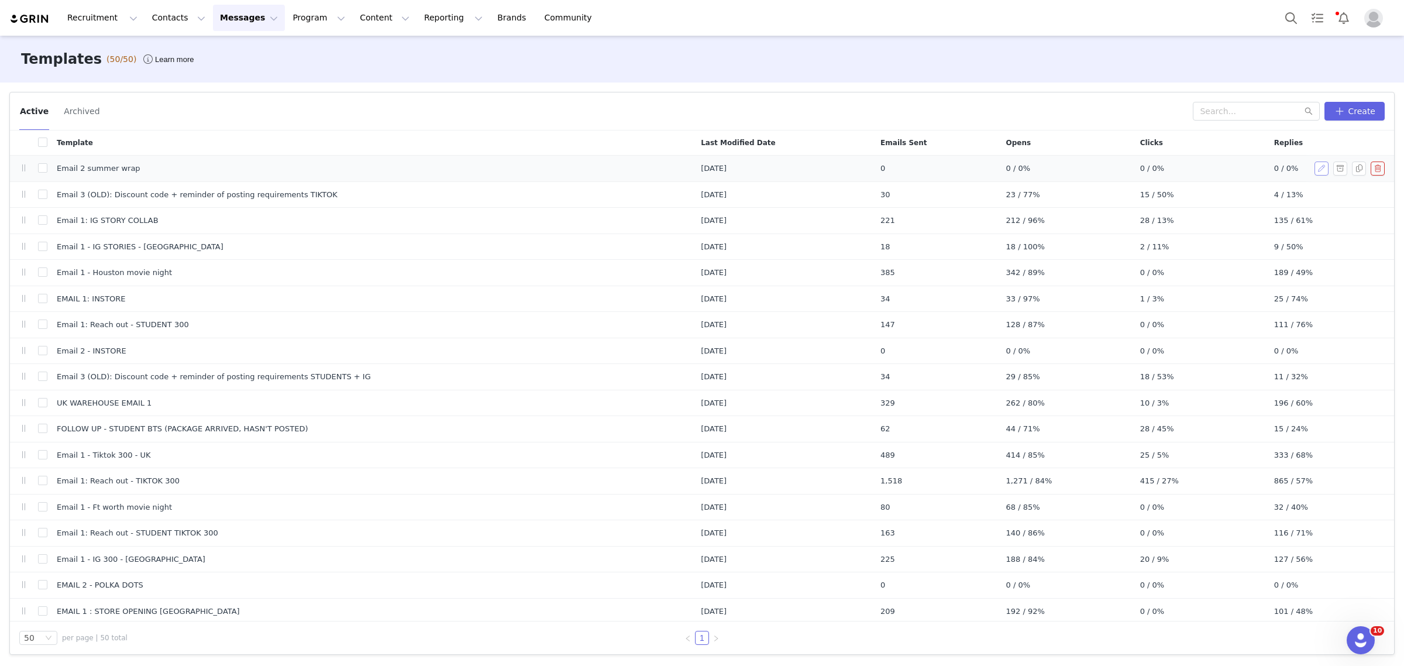
click at [1314, 167] on button "button" at bounding box center [1321, 168] width 14 height 14
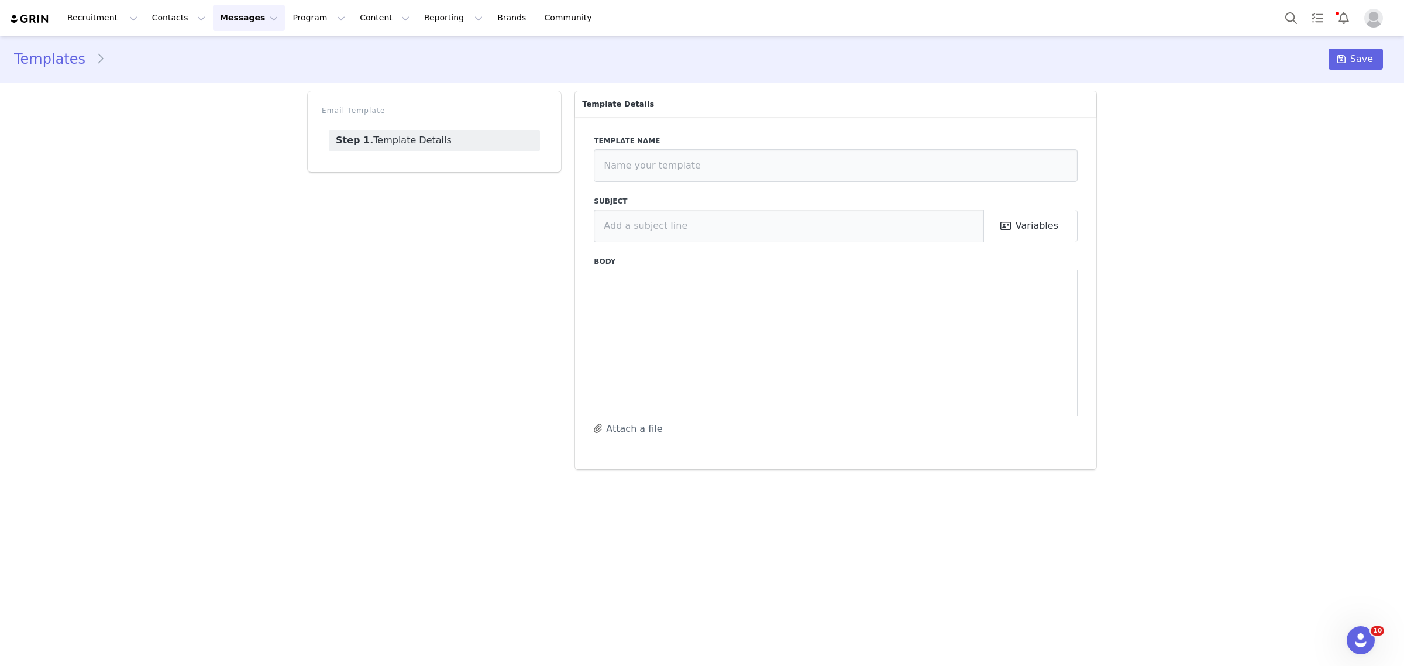
type input "Email 2 summer wrap"
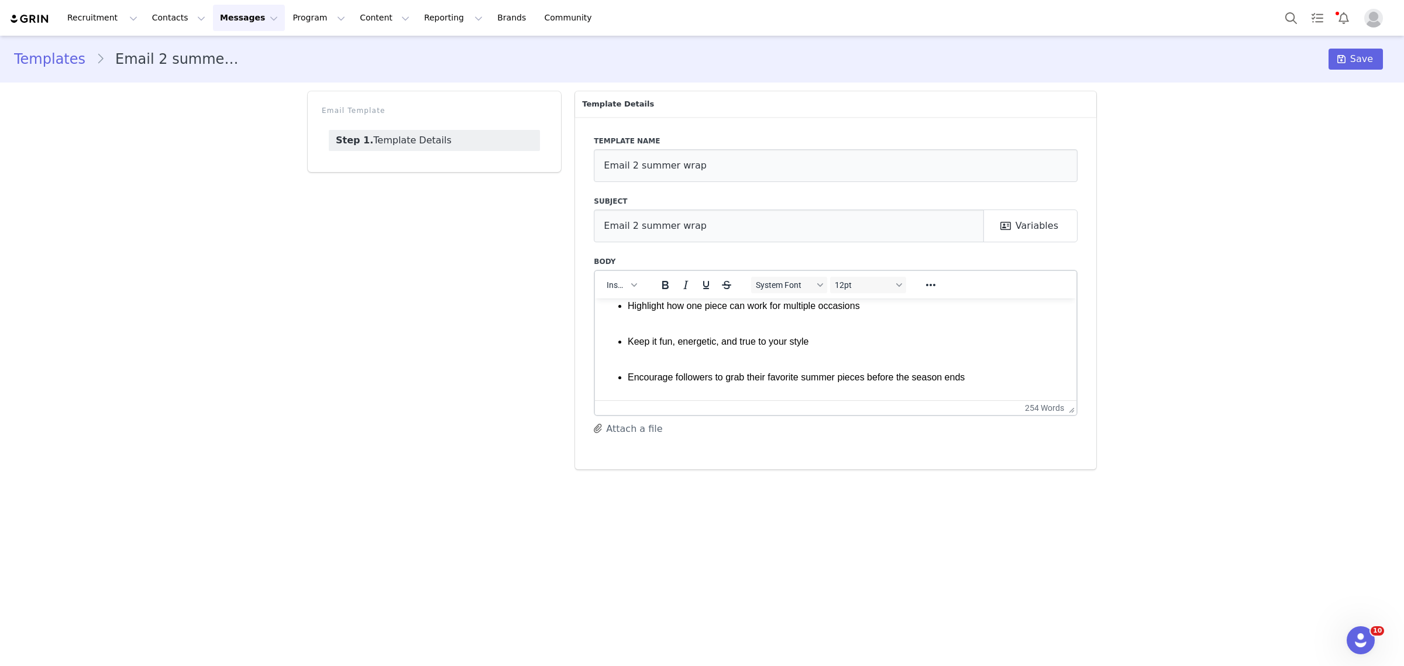
scroll to position [366, 0]
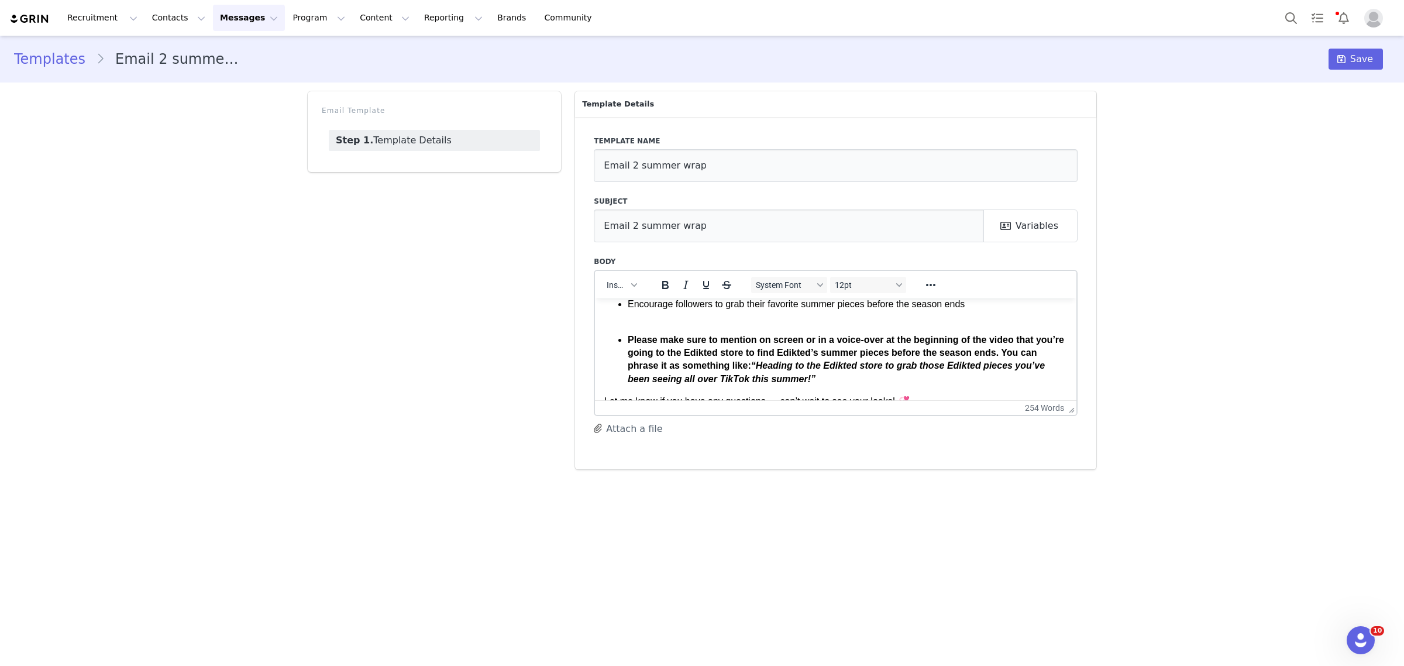
click at [723, 348] on strong "Please make sure to mention on screen or in a voice-over at the beginning of th…" at bounding box center [846, 358] width 436 height 49
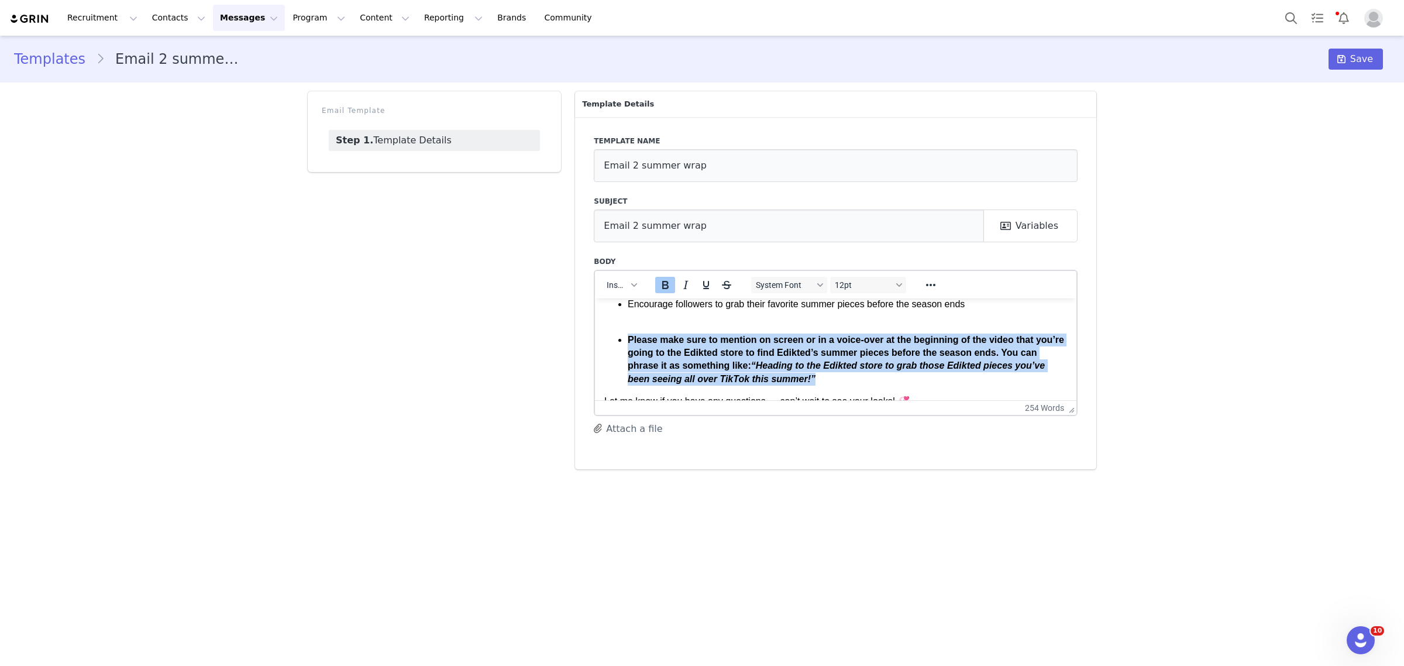
click at [723, 348] on strong "Please make sure to mention on screen or in a voice-over at the beginning of th…" at bounding box center [846, 358] width 436 height 49
copy strong "Please make sure to mention on screen or in a voice-over at the beginning of th…"
